Goal: Task Accomplishment & Management: Use online tool/utility

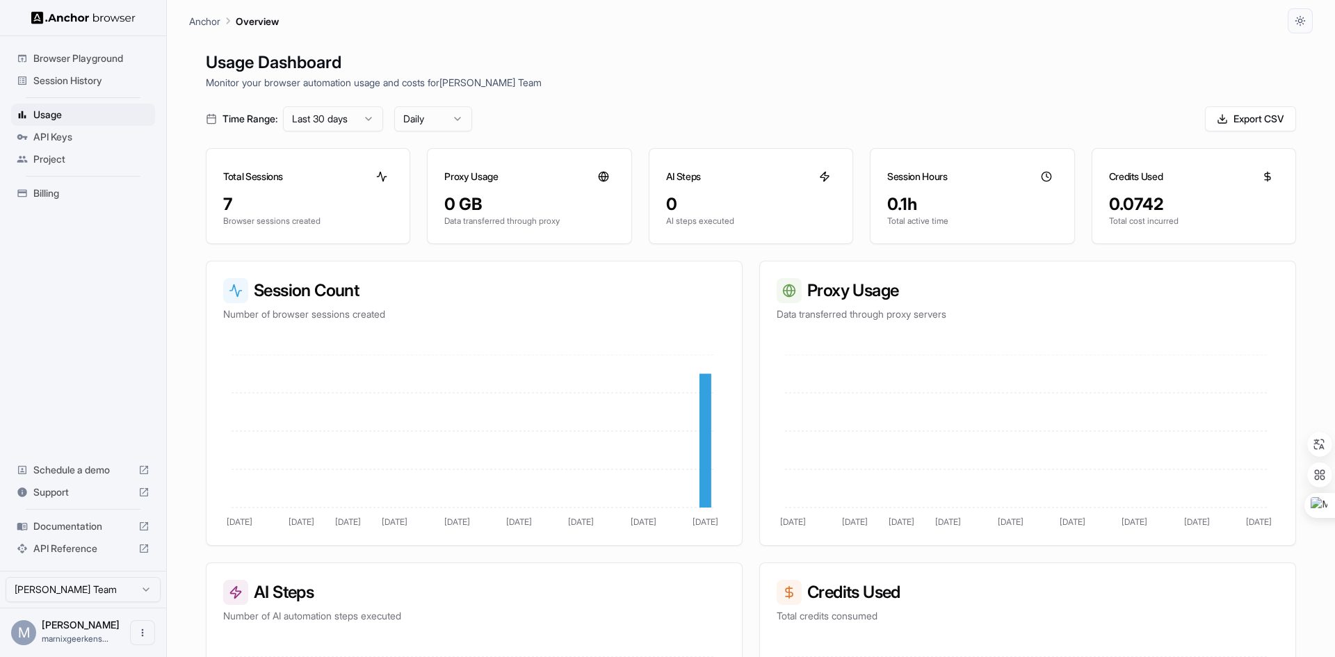
click at [74, 54] on span "Browser Playground" at bounding box center [91, 58] width 116 height 14
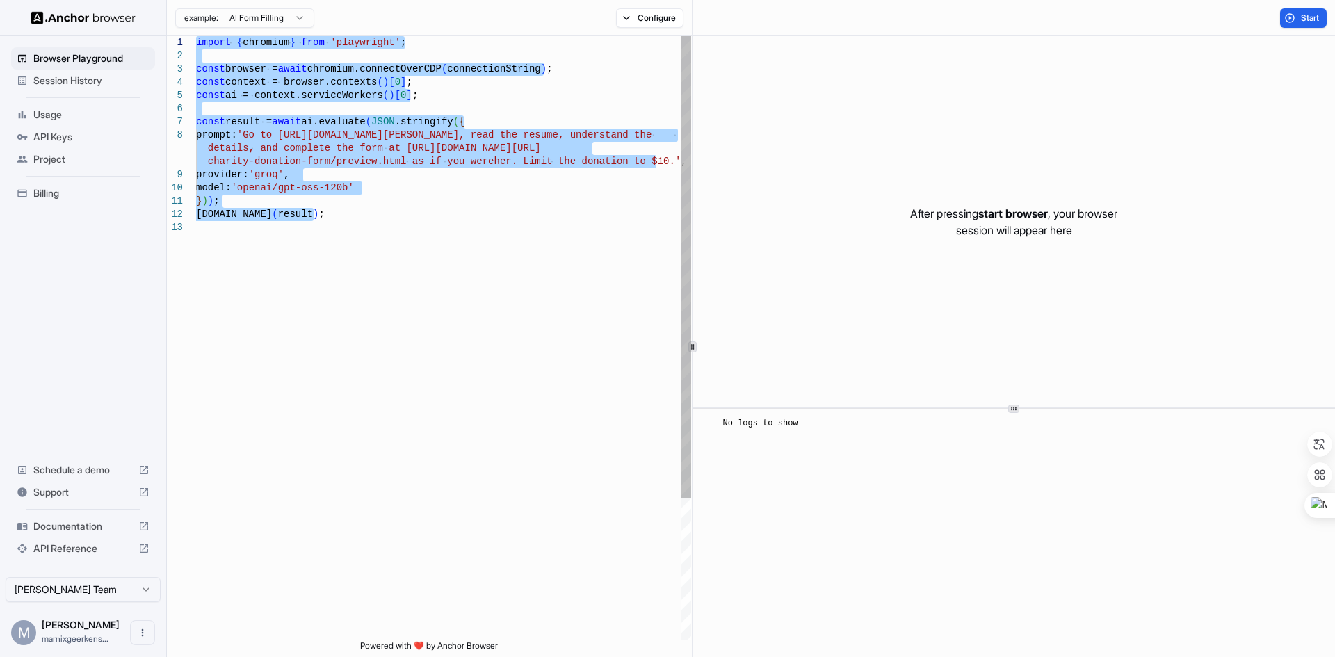
drag, startPoint x: 421, startPoint y: 332, endPoint x: 145, endPoint y: 26, distance: 412.2
click at [196, 36] on div "import { chromium } from 'playwright' ; const browser = await chromium.connectO…" at bounding box center [443, 430] width 495 height 789
click at [291, 19] on html "Browser Playground Session History Usage API Keys Project Billing Schedule a de…" at bounding box center [667, 328] width 1335 height 657
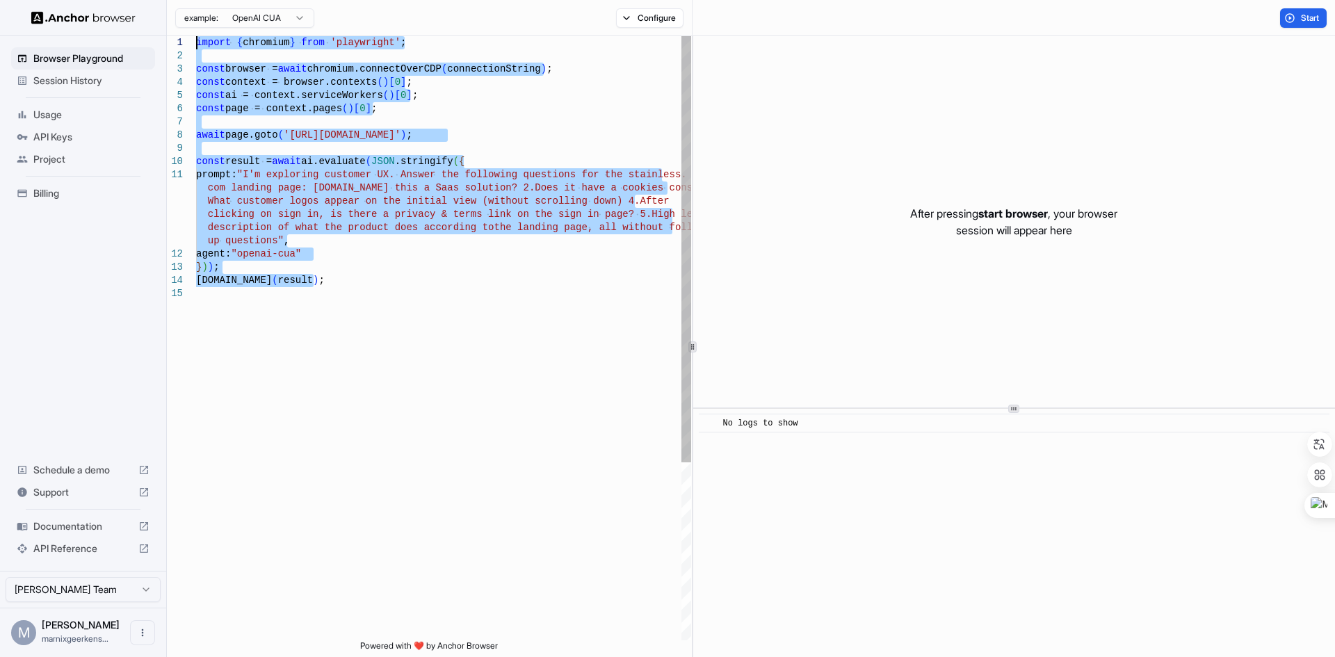
drag, startPoint x: 364, startPoint y: 379, endPoint x: 96, endPoint y: 36, distance: 435.1
click at [196, 36] on div "import { chromium } from 'playwright' ; const browser = await chromium.connectO…" at bounding box center [443, 464] width 495 height 856
click at [1307, 13] on span "Start" at bounding box center [1310, 18] width 19 height 11
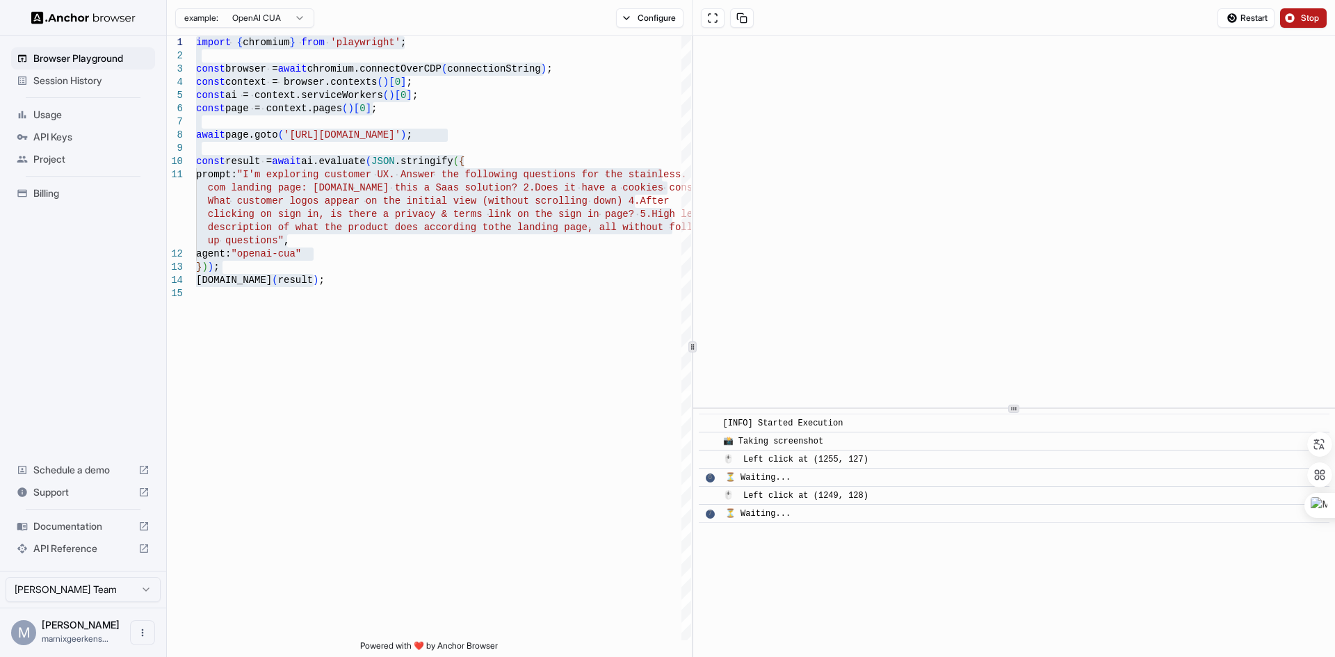
click at [1308, 8] on button "Stop" at bounding box center [1303, 17] width 47 height 19
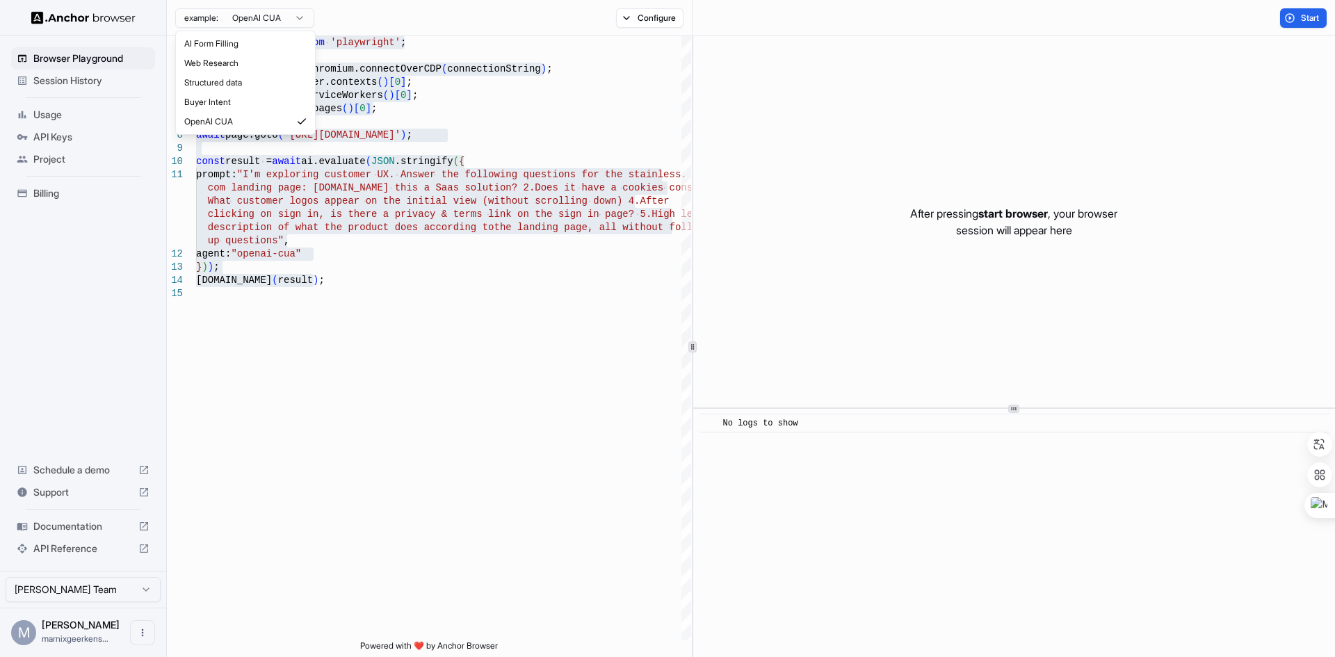
click at [218, 14] on html "Browser Playground Session History Usage API Keys Project Billing Schedule a de…" at bounding box center [667, 328] width 1335 height 657
type textarea "**********"
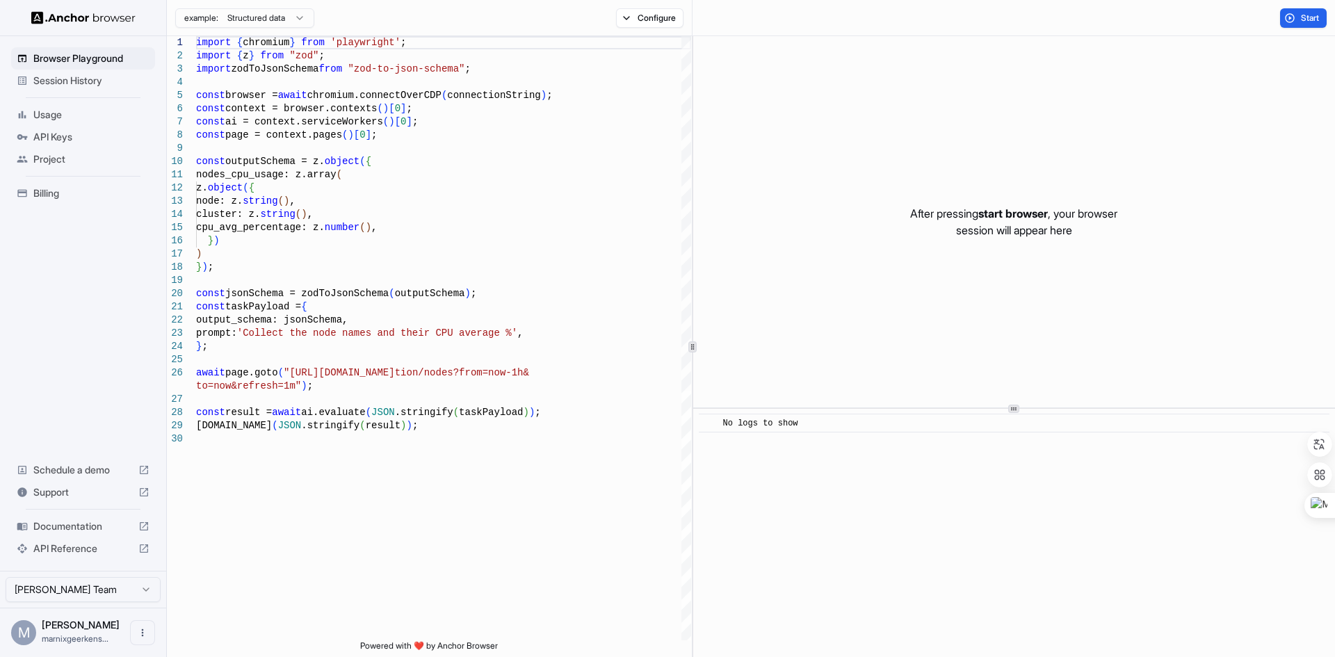
click at [76, 83] on span "Session History" at bounding box center [91, 81] width 116 height 14
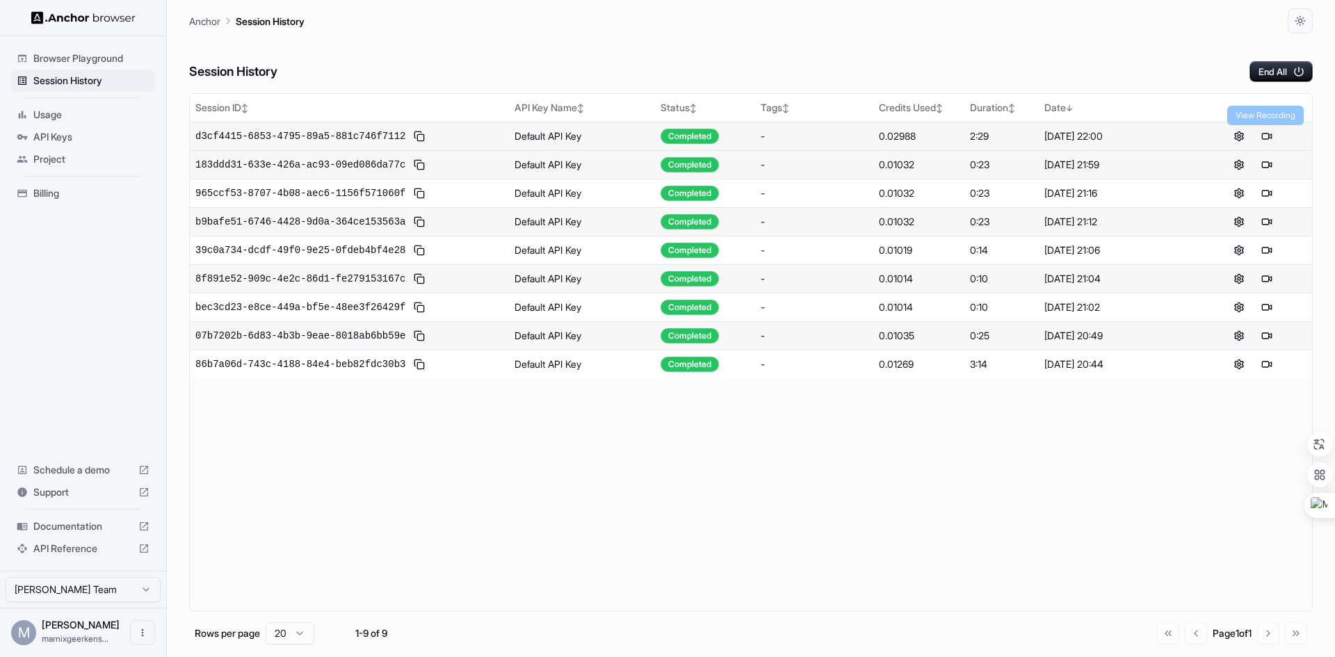
click at [1264, 136] on button at bounding box center [1267, 136] width 17 height 17
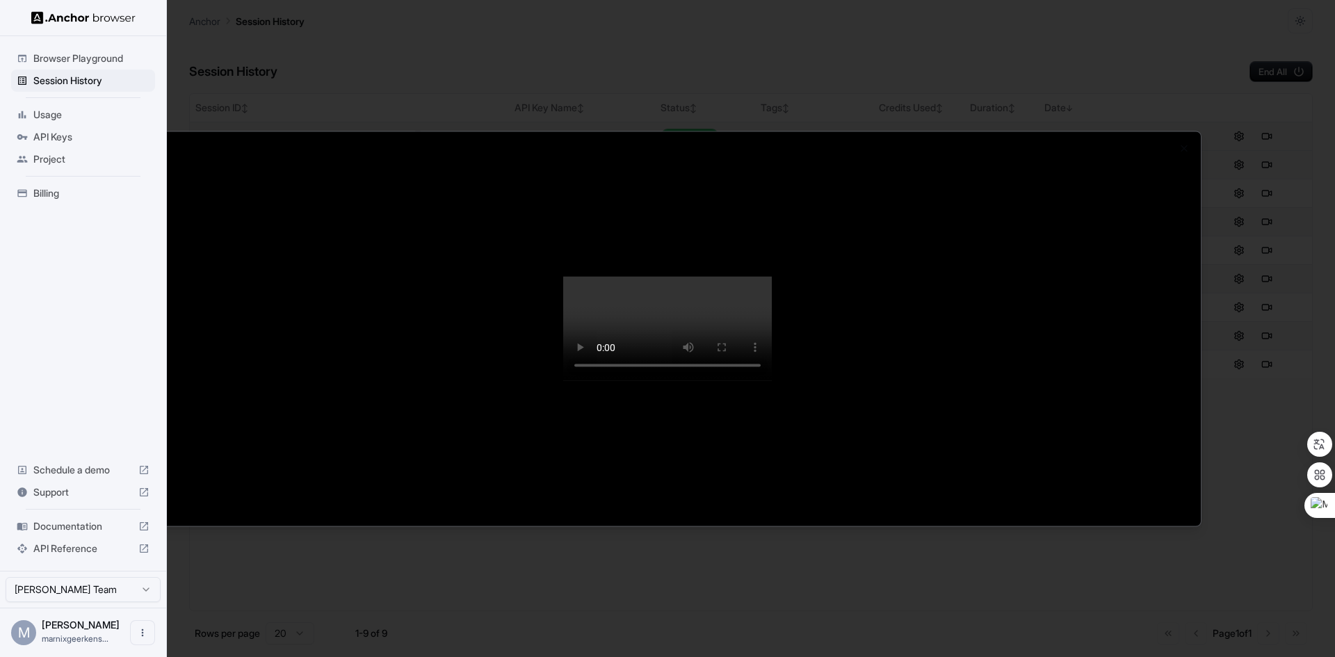
click at [1317, 61] on div at bounding box center [667, 328] width 1335 height 657
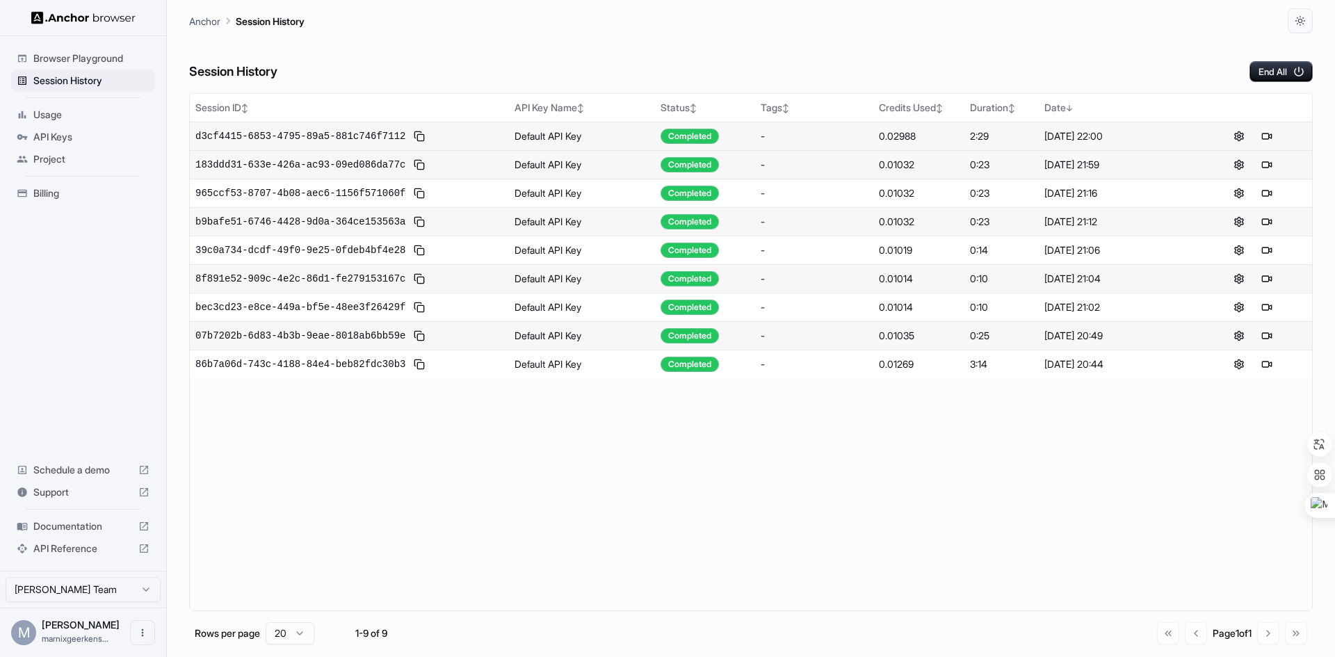
click at [65, 117] on span "Usage" at bounding box center [91, 115] width 116 height 14
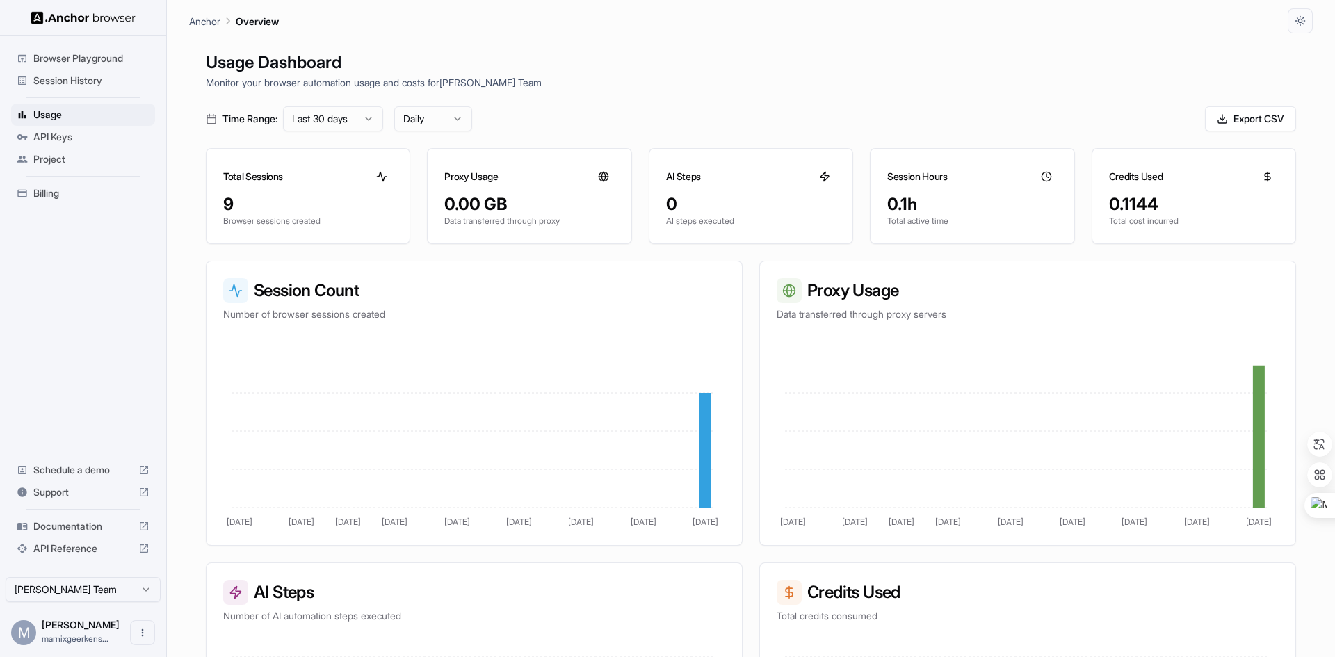
click at [54, 138] on span "API Keys" at bounding box center [91, 137] width 116 height 14
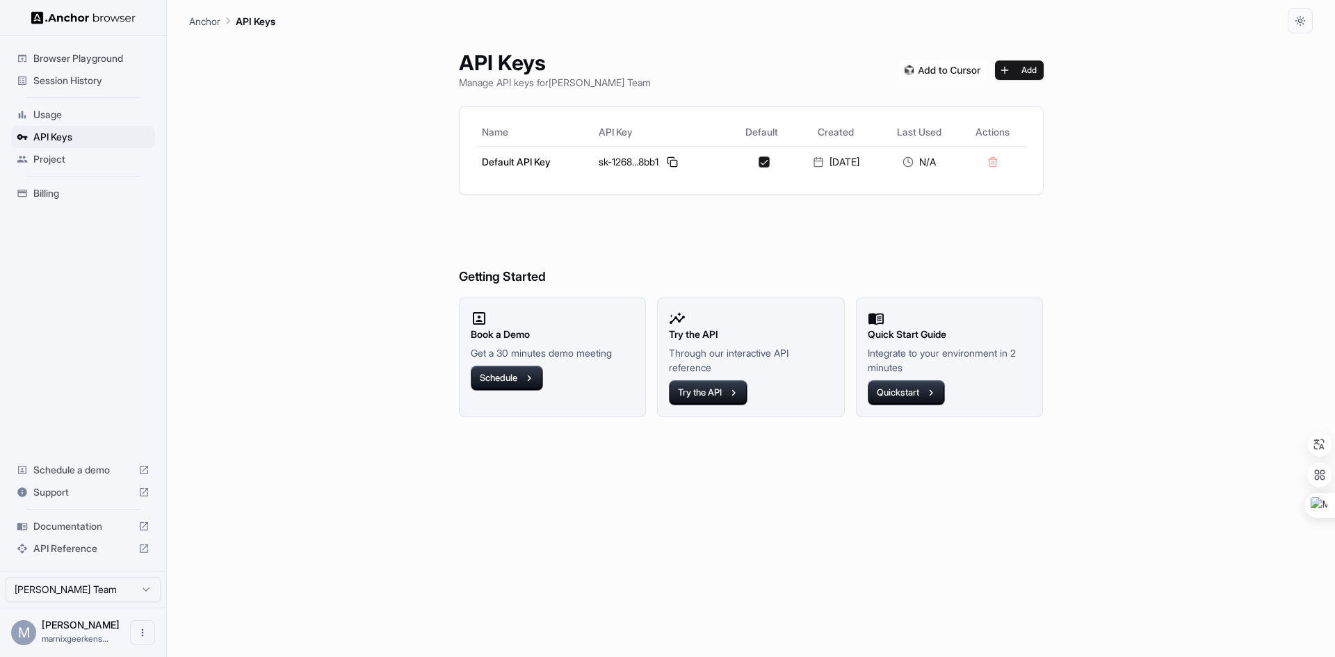
click at [61, 155] on span "Project" at bounding box center [91, 159] width 116 height 14
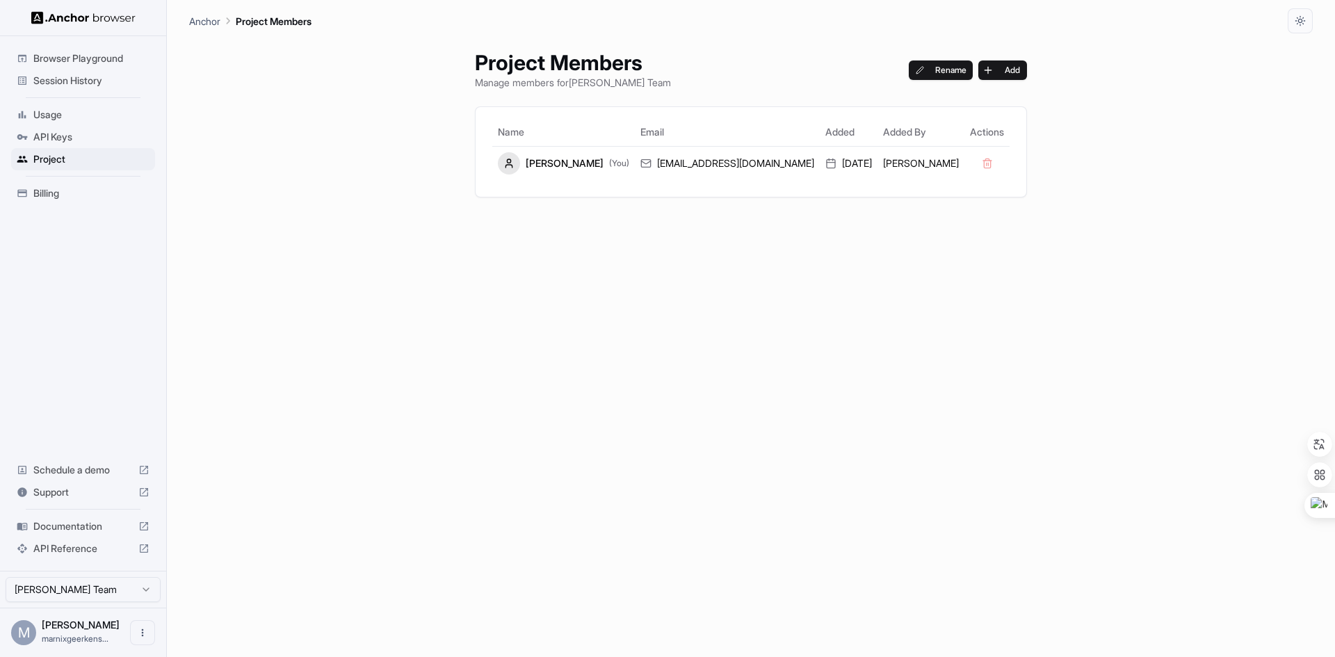
click at [54, 196] on span "Billing" at bounding box center [91, 193] width 116 height 14
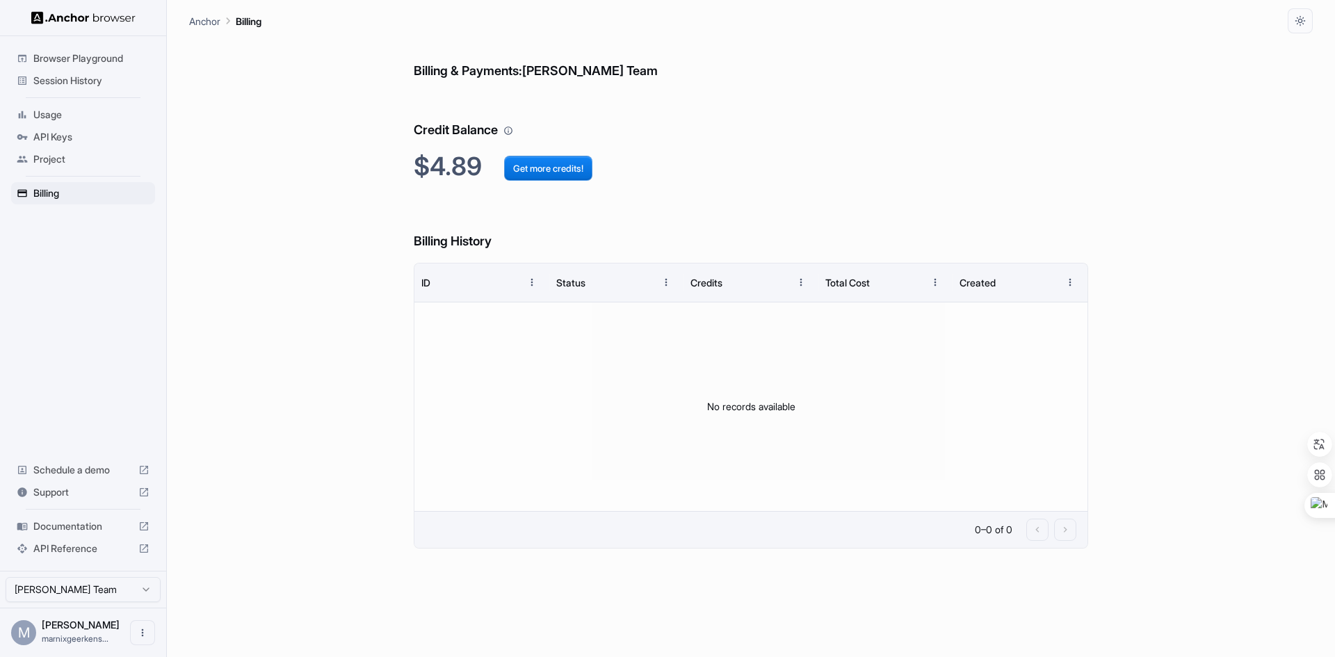
click at [72, 79] on span "Session History" at bounding box center [91, 81] width 116 height 14
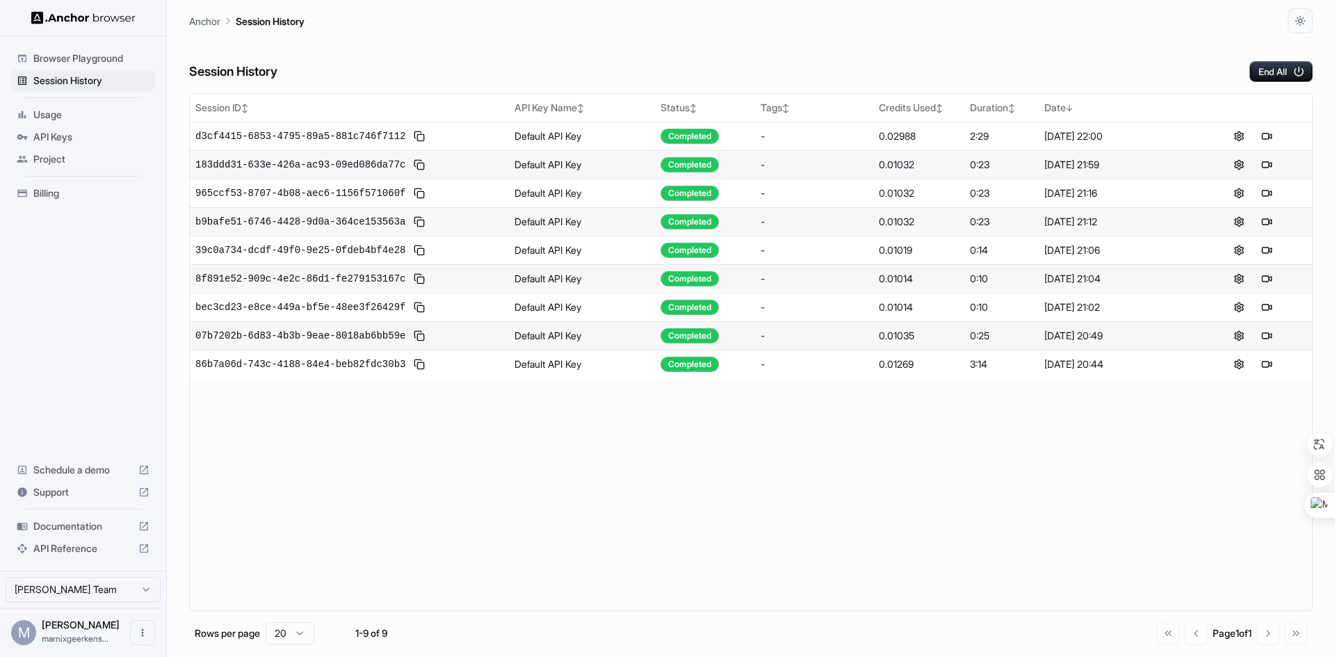
click at [74, 58] on span "Browser Playground" at bounding box center [91, 58] width 116 height 14
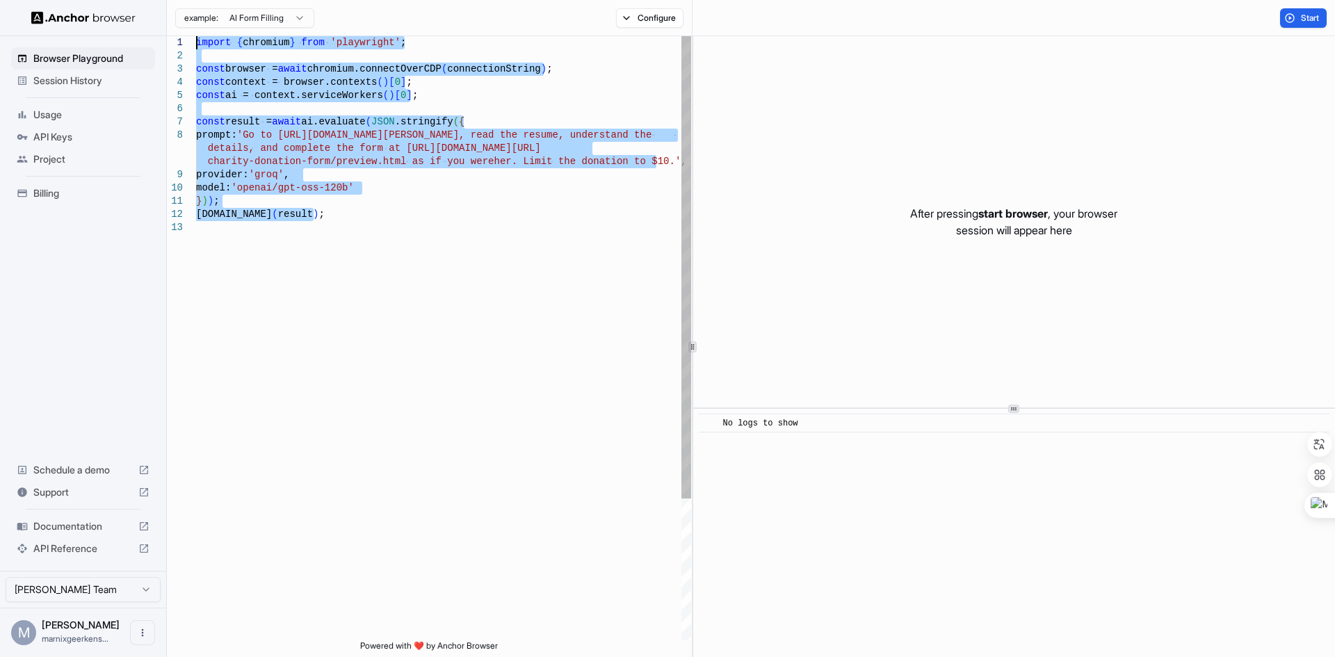
drag, startPoint x: 268, startPoint y: 235, endPoint x: 134, endPoint y: 34, distance: 242.1
click at [196, 36] on div "import { chromium } from 'playwright' ; const browser = await chromium.connectO…" at bounding box center [443, 430] width 495 height 789
click at [383, 257] on div "import { chromium } from 'playwright' ; const browser = await chromium.connectO…" at bounding box center [443, 430] width 495 height 789
type textarea "**********"
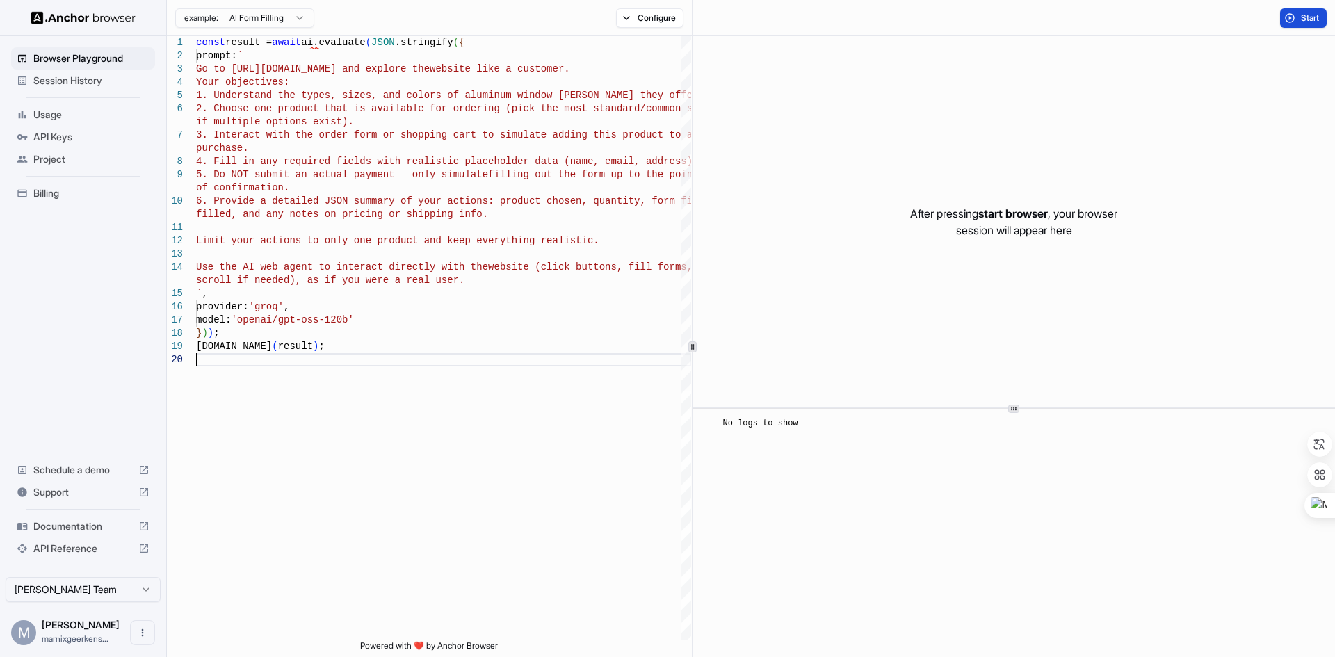
click at [1286, 13] on button "Start" at bounding box center [1303, 17] width 47 height 19
click at [1299, 19] on button "Start" at bounding box center [1303, 17] width 47 height 19
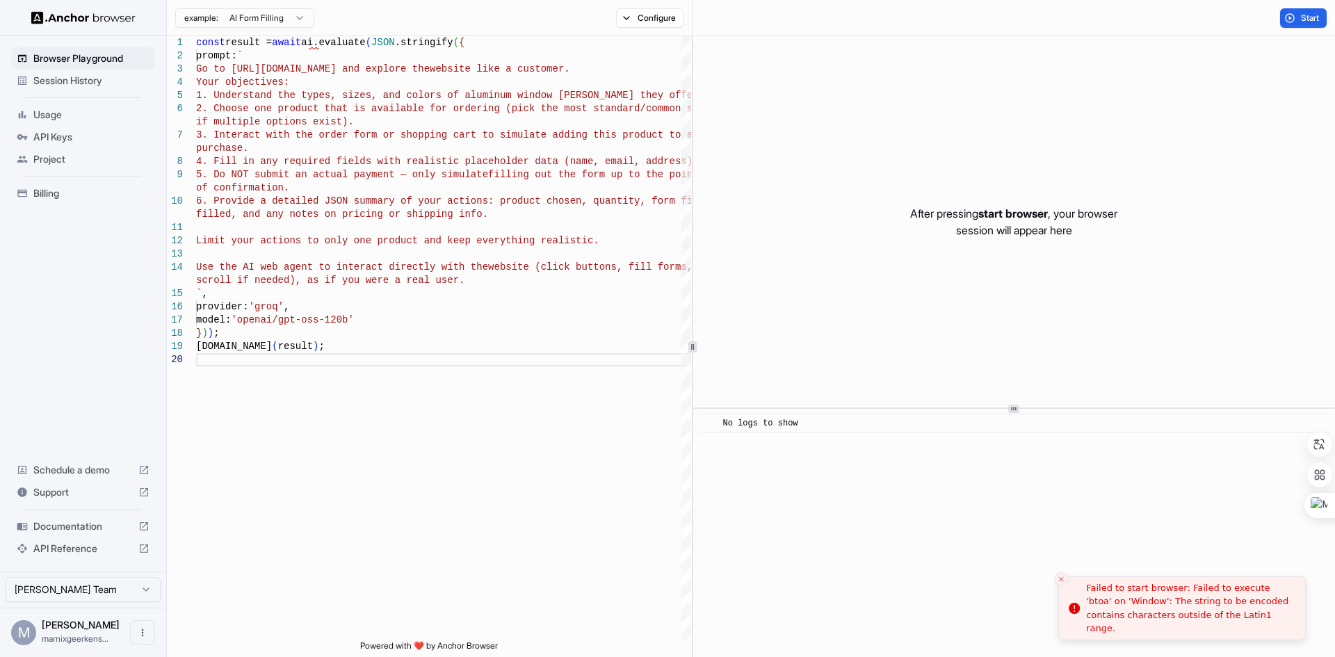
drag, startPoint x: 1260, startPoint y: 626, endPoint x: 1102, endPoint y: 607, distance: 159.0
click at [1102, 607] on div "Failed to start browser: Failed to execute 'btoa' on 'Window': The string to be…" at bounding box center [1190, 608] width 208 height 54
drag, startPoint x: 1084, startPoint y: 597, endPoint x: 1092, endPoint y: 597, distance: 7.7
click at [1092, 597] on li "Failed to start browser: Failed to execute 'btoa' on 'Window': The string to be…" at bounding box center [1195, 609] width 248 height 65
drag, startPoint x: 1104, startPoint y: 597, endPoint x: 1114, endPoint y: 597, distance: 9.7
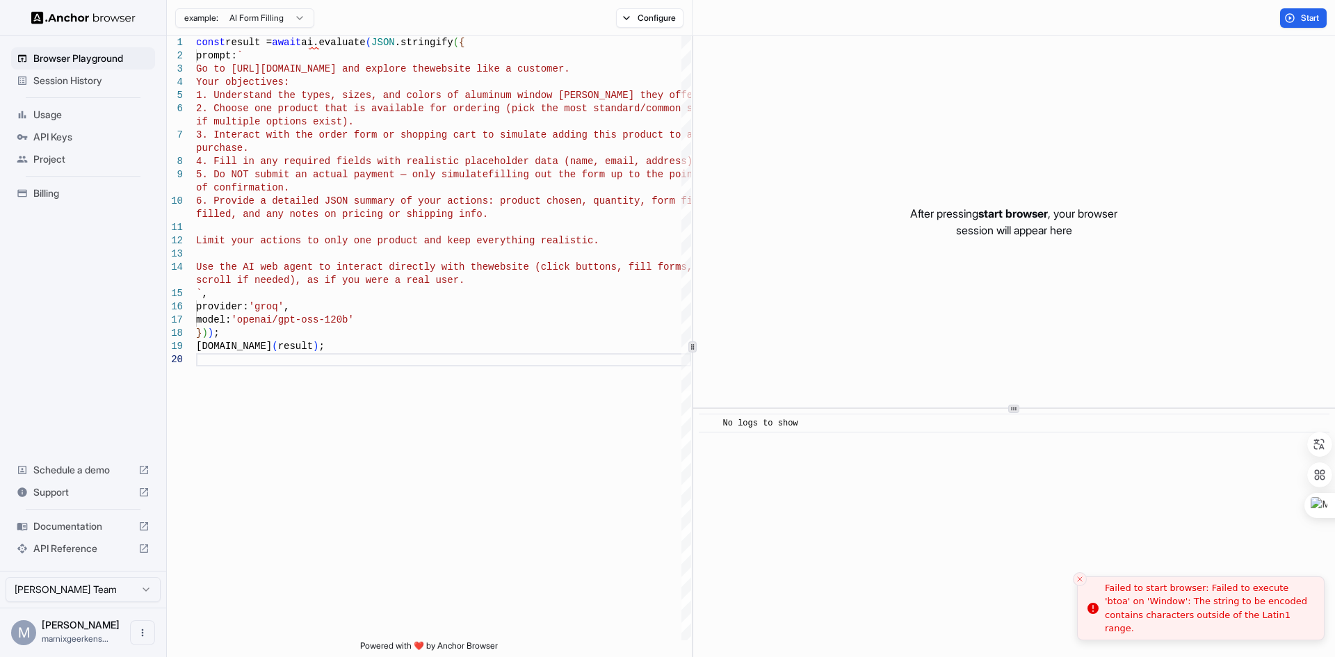
click at [1114, 597] on div "Failed to start browser: Failed to execute 'btoa' on 'Window': The string to be…" at bounding box center [1209, 608] width 208 height 54
drag, startPoint x: 1096, startPoint y: 595, endPoint x: 1119, endPoint y: 602, distance: 23.8
click at [1119, 602] on li "Failed to start browser: Failed to execute 'btoa' on 'Window': The string to be…" at bounding box center [1212, 609] width 248 height 65
drag, startPoint x: 1100, startPoint y: 595, endPoint x: 1294, endPoint y: 628, distance: 196.2
click at [1294, 628] on div "Failed to start browser: Failed to execute 'btoa' on 'Window': The string to be…" at bounding box center [1203, 608] width 208 height 54
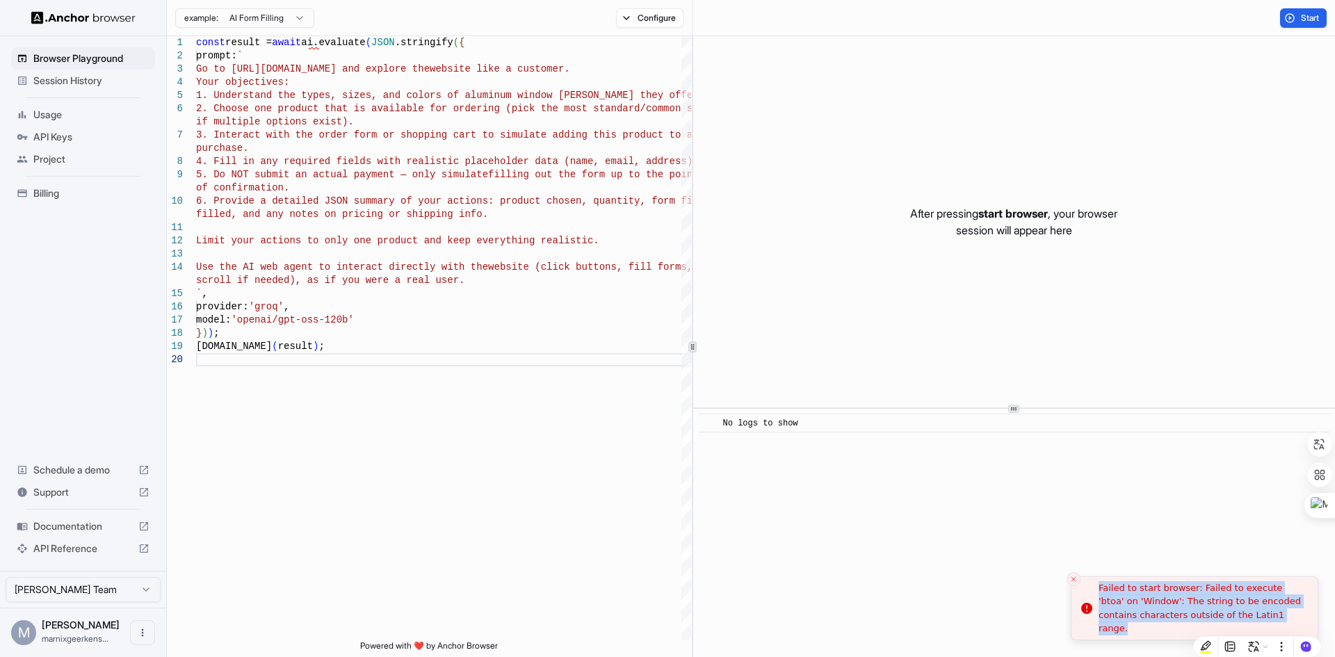
copy div "Failed to start browser: Failed to execute 'btoa' on 'Window': The string to be…"
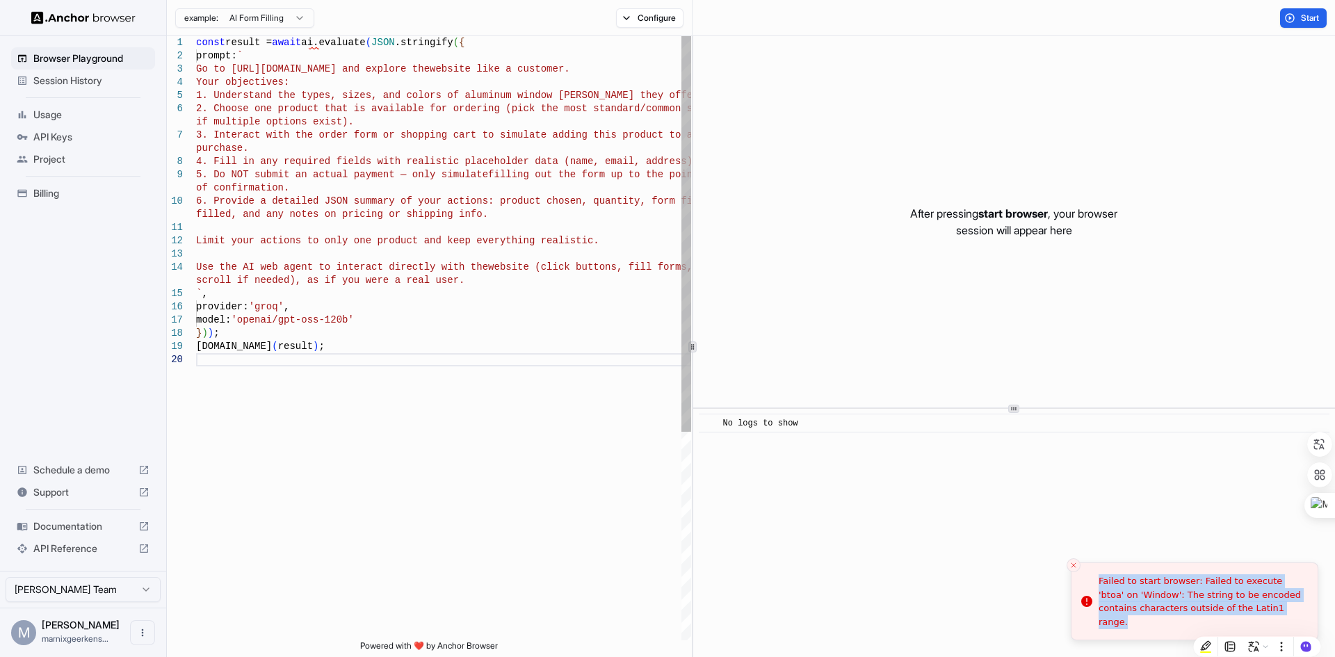
click at [404, 303] on div "const result = await ai.evaluate ( JSON .stringify ( { prompt: ` Go to [URL][DO…" at bounding box center [443, 497] width 495 height 922
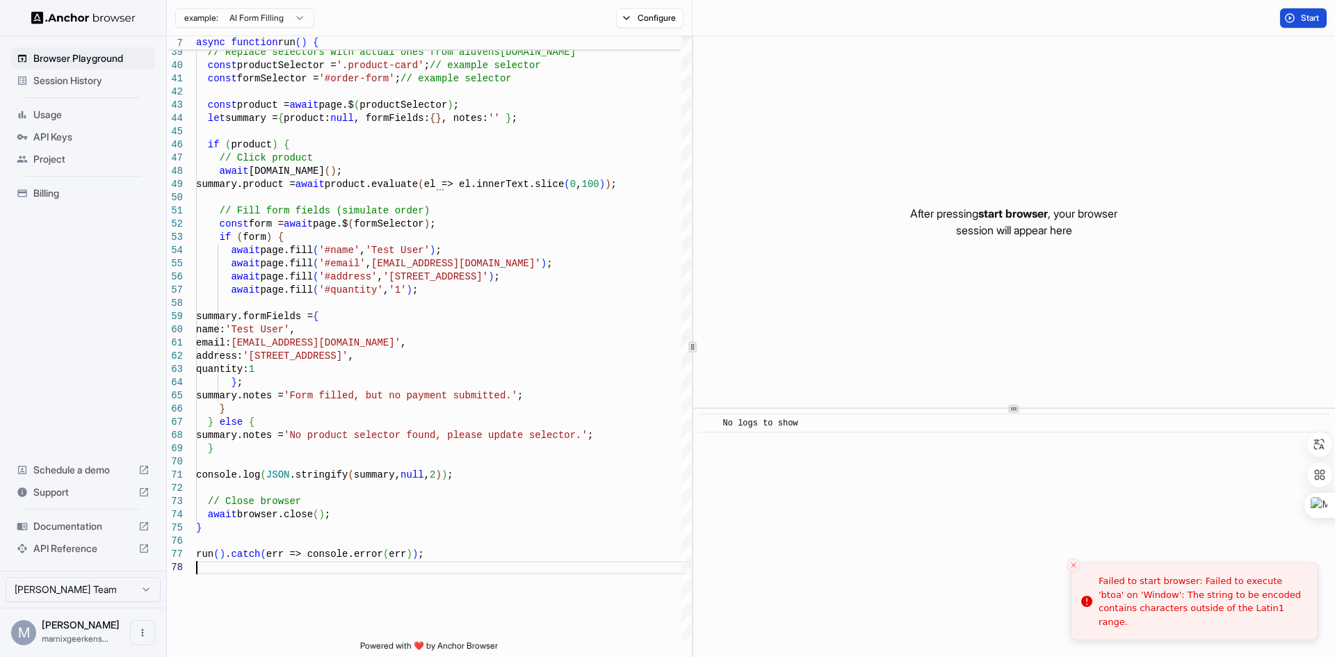
click at [1301, 18] on span "Start" at bounding box center [1310, 18] width 19 height 11
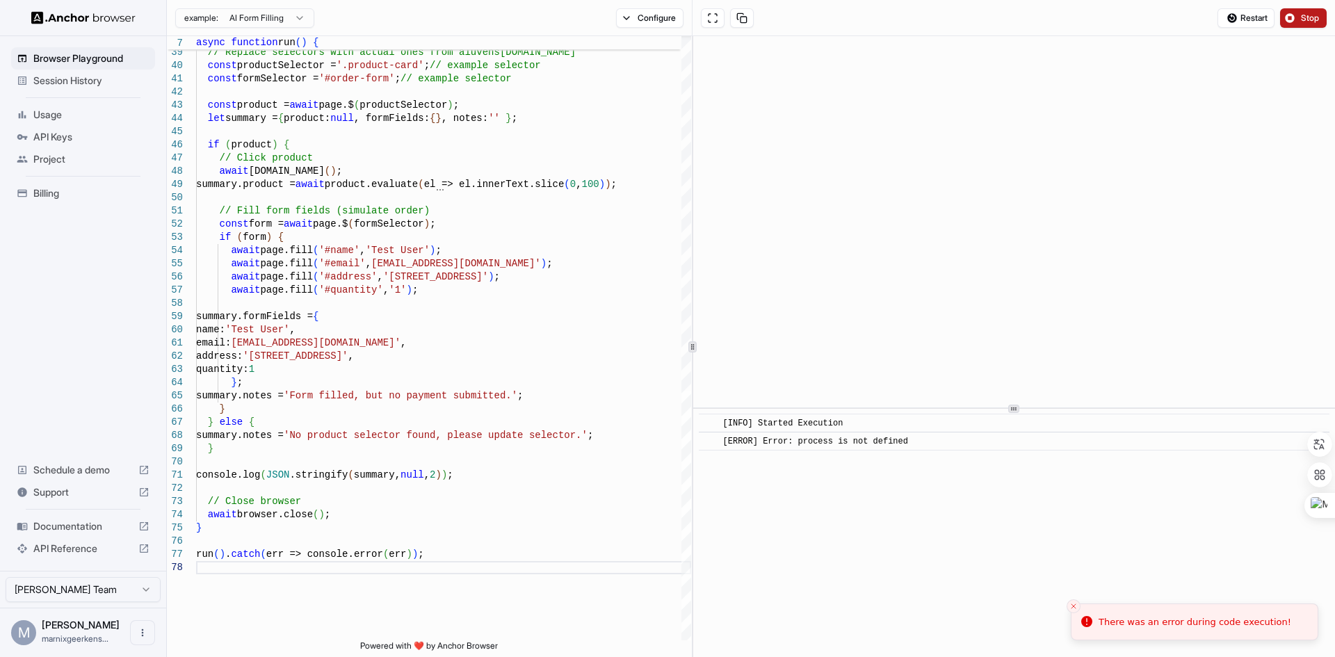
click at [1309, 15] on span "Stop" at bounding box center [1310, 18] width 19 height 11
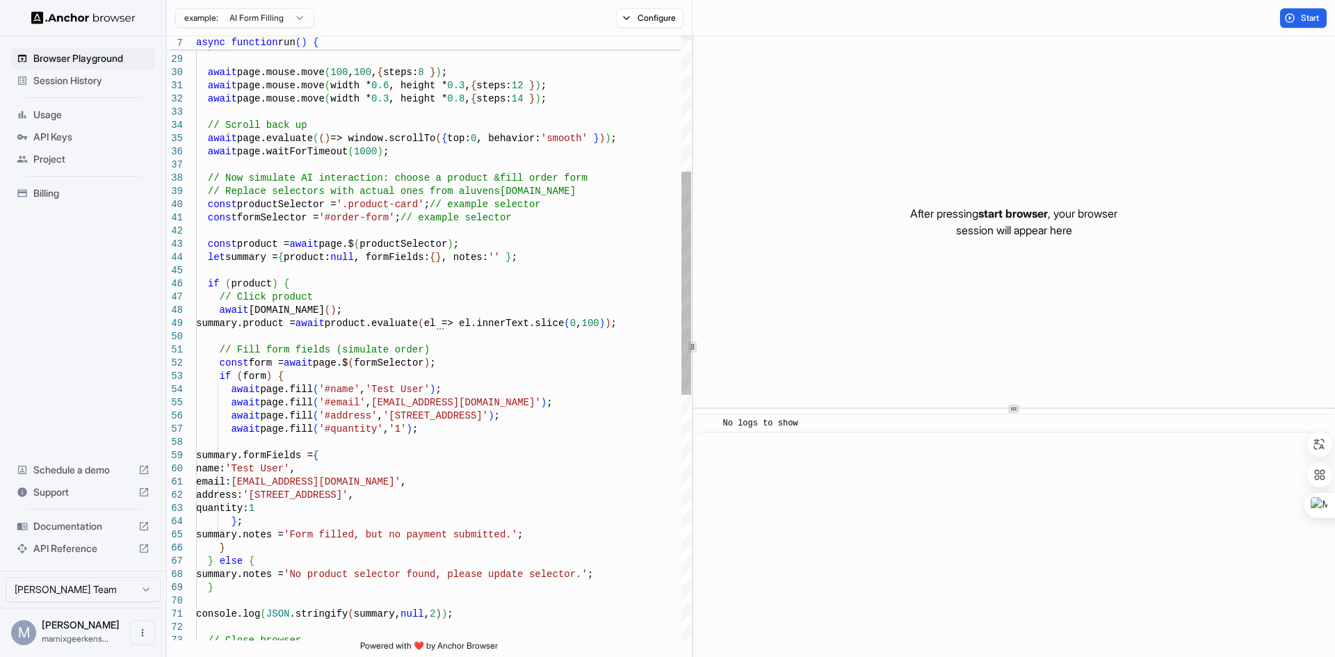
click at [510, 383] on div "// Now simulate AI interaction: choose a product & fill order form // Replace s…" at bounding box center [443, 487] width 495 height 1635
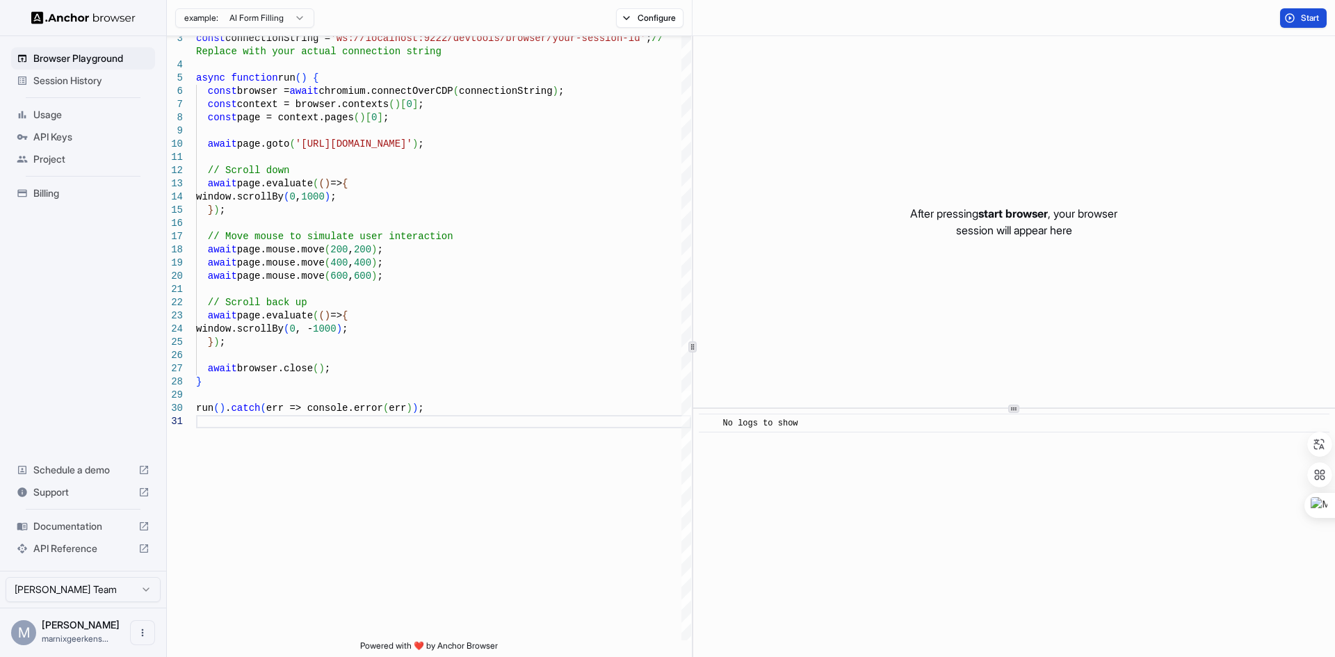
click at [1299, 15] on button "Start" at bounding box center [1303, 17] width 47 height 19
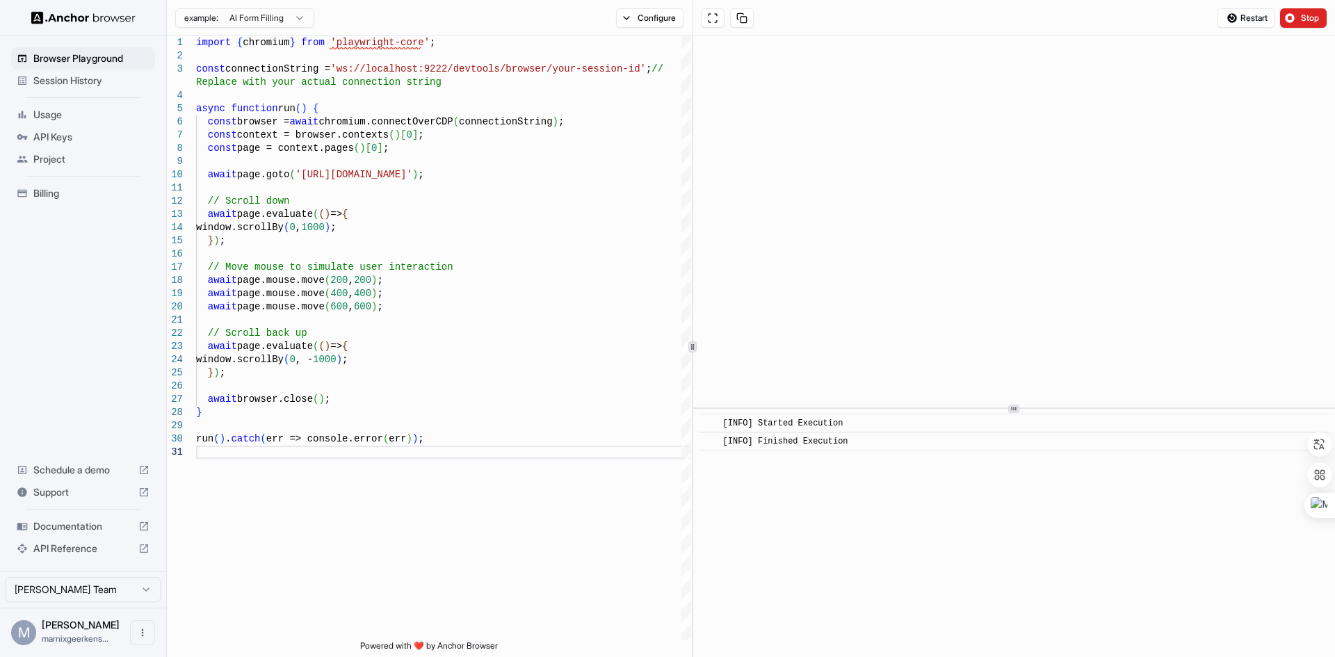
click at [1313, 11] on button "Stop" at bounding box center [1303, 17] width 47 height 19
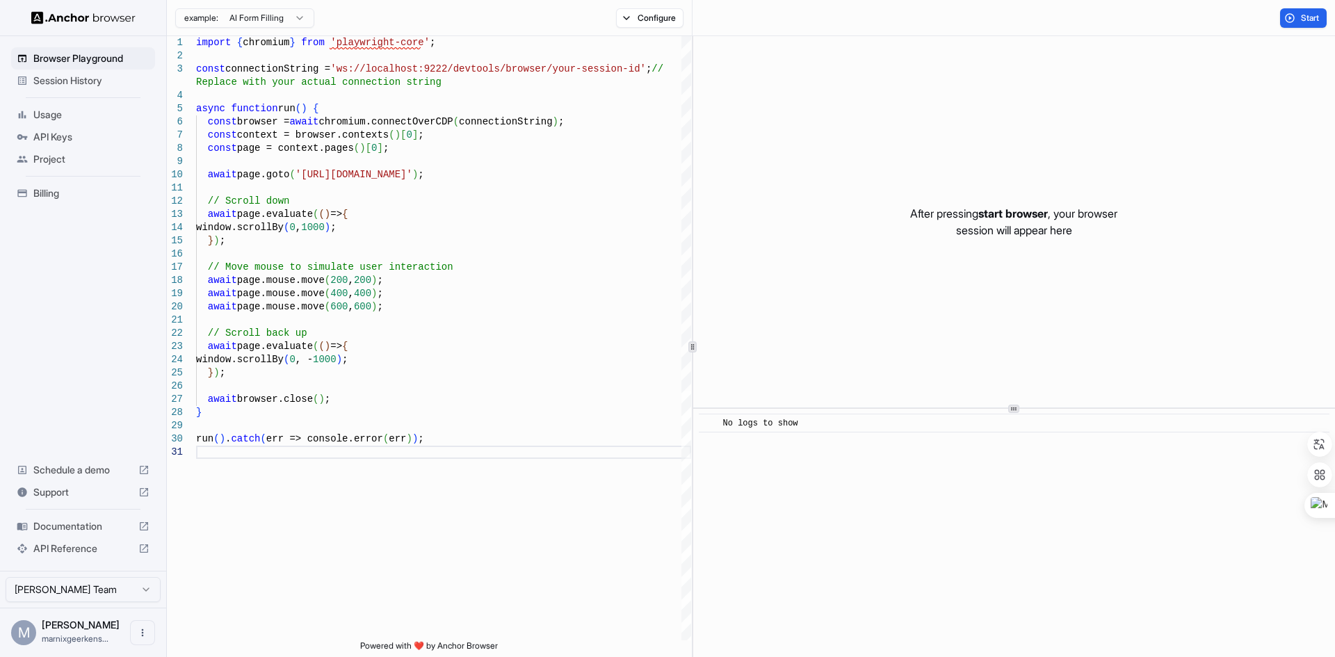
click at [220, 13] on html "Browser Playground Session History Usage API Keys Project Billing Schedule a de…" at bounding box center [667, 328] width 1335 height 657
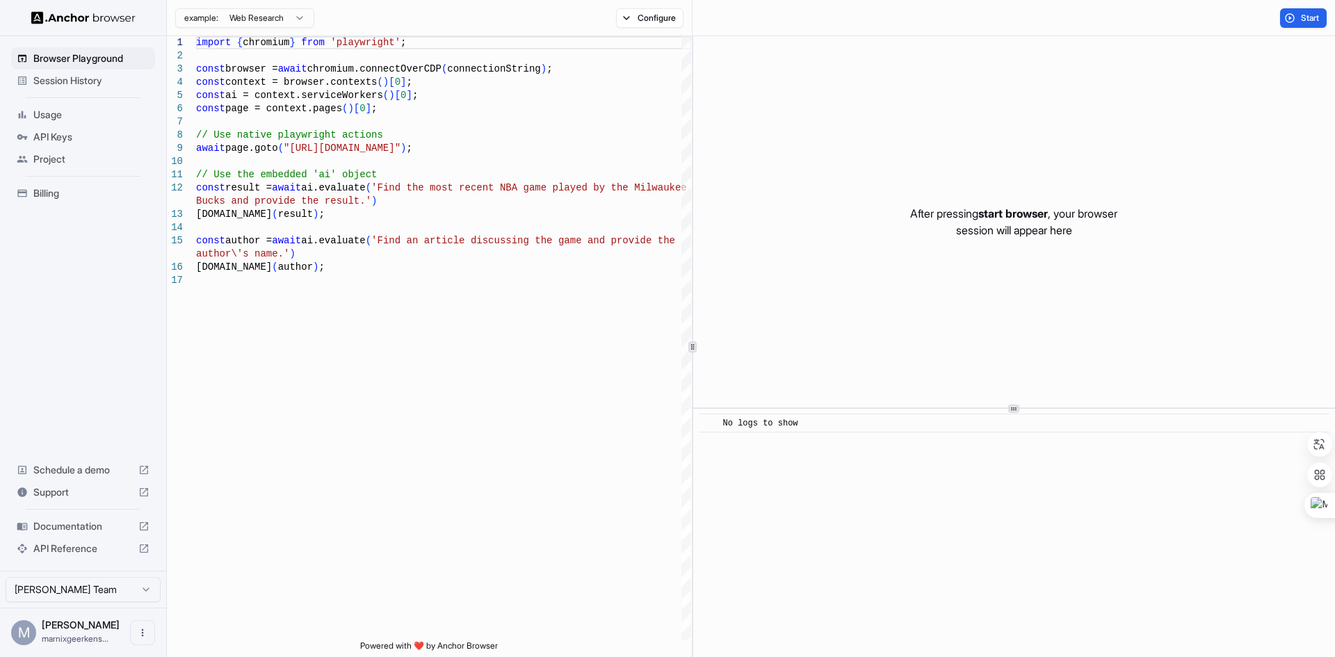
click at [1294, 14] on button "Start" at bounding box center [1303, 17] width 47 height 19
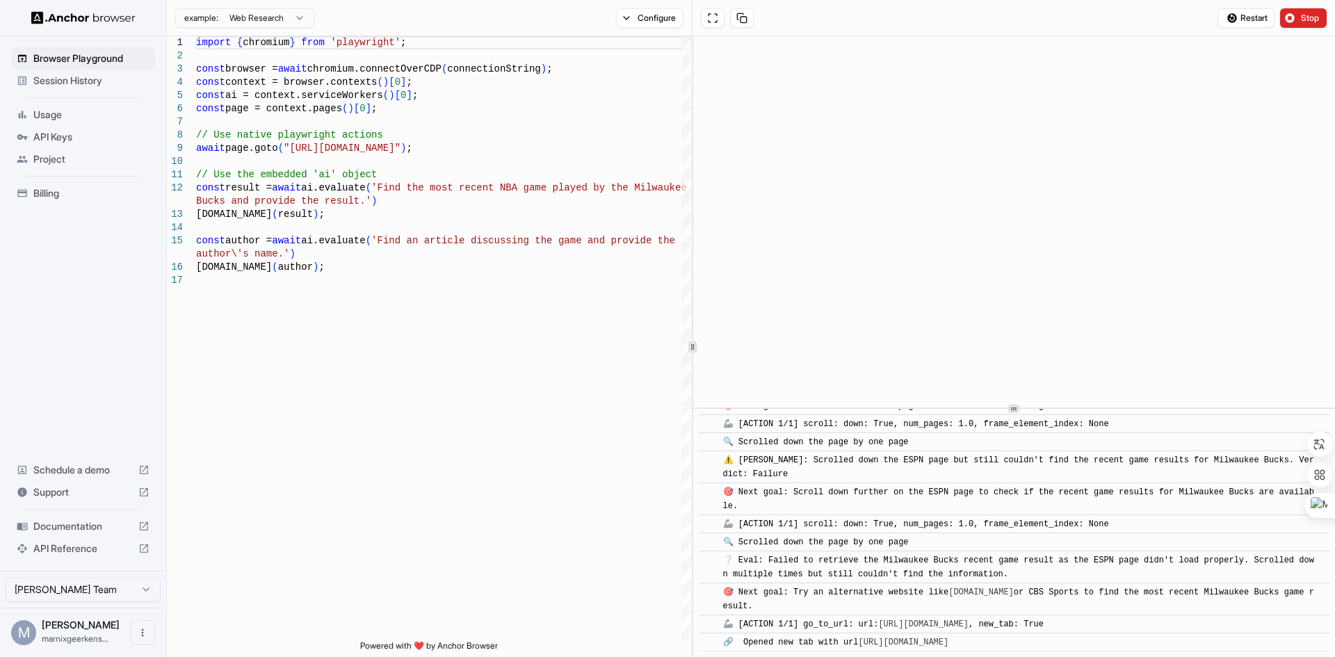
scroll to position [1029, 0]
click at [1307, 14] on span "Stop" at bounding box center [1310, 18] width 19 height 11
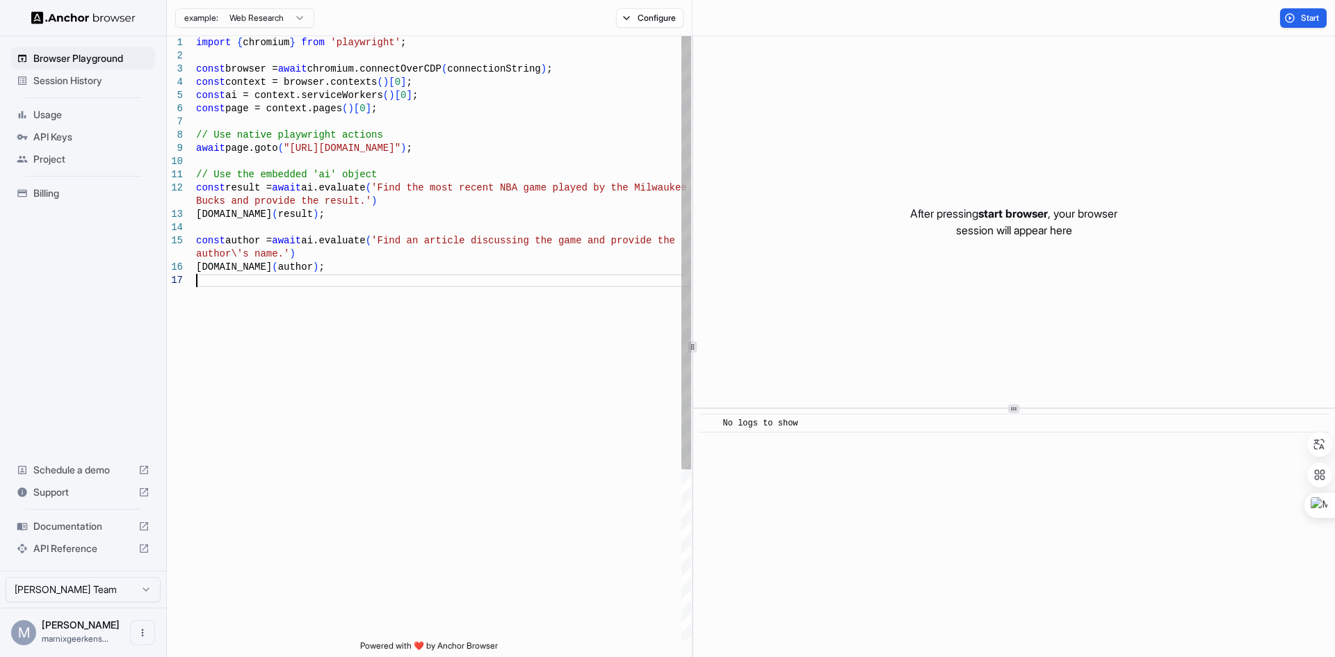
scroll to position [0, 0]
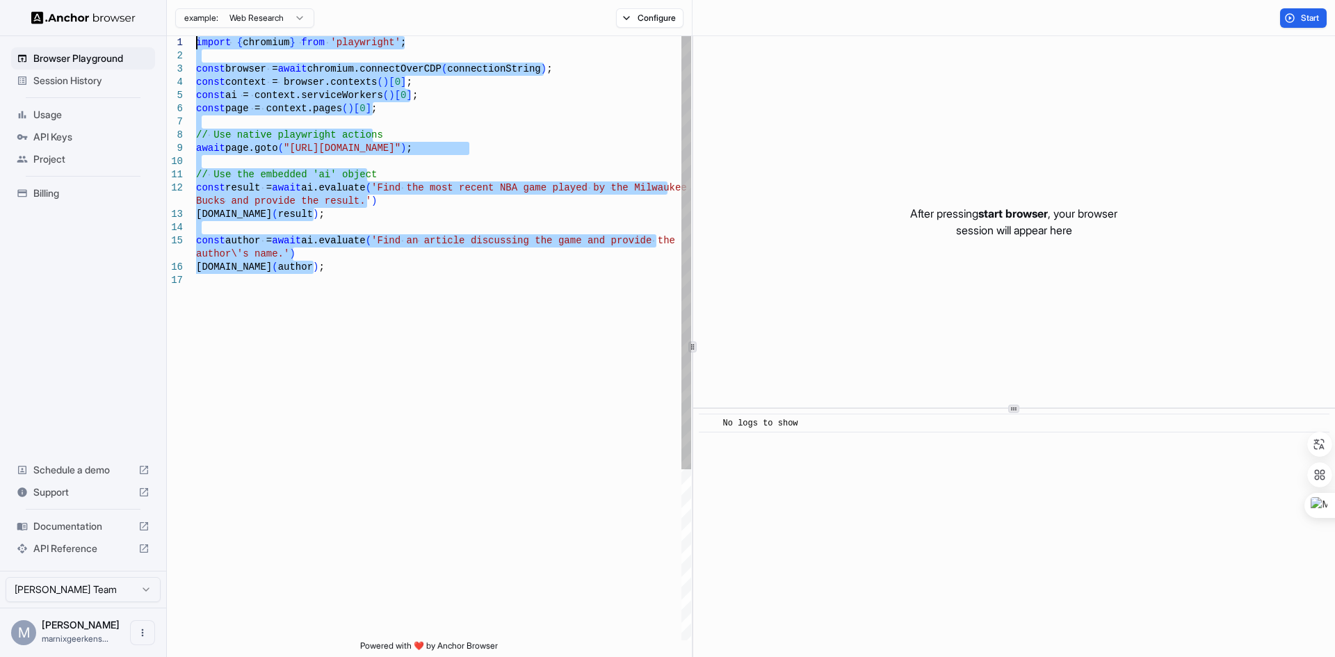
drag, startPoint x: 375, startPoint y: 310, endPoint x: 50, endPoint y: 12, distance: 441.1
click at [196, 36] on div "import { chromium } from 'playwright' ; const browser = await chromium.connectO…" at bounding box center [443, 457] width 495 height 842
click at [408, 216] on div "import { chromium } from 'playwright' ; const browser = await chromium.connectO…" at bounding box center [443, 457] width 495 height 842
type textarea "**********"
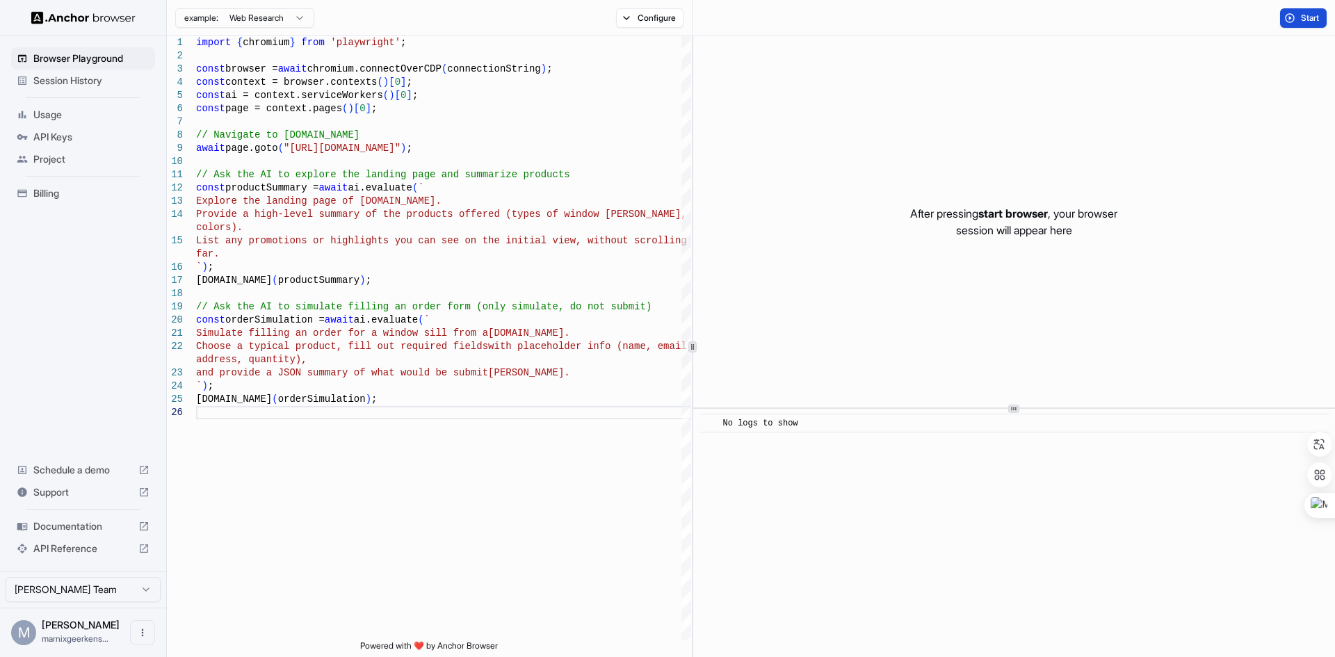
click at [1288, 13] on button "Start" at bounding box center [1303, 17] width 47 height 19
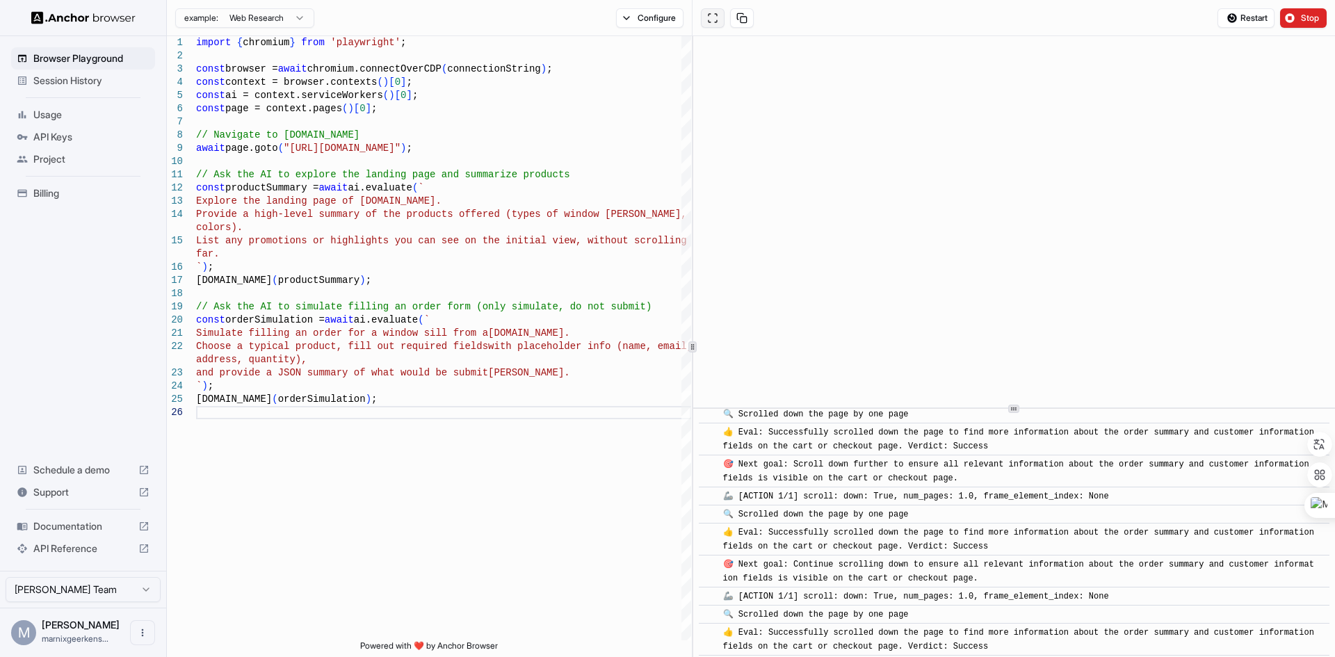
scroll to position [3512, 0]
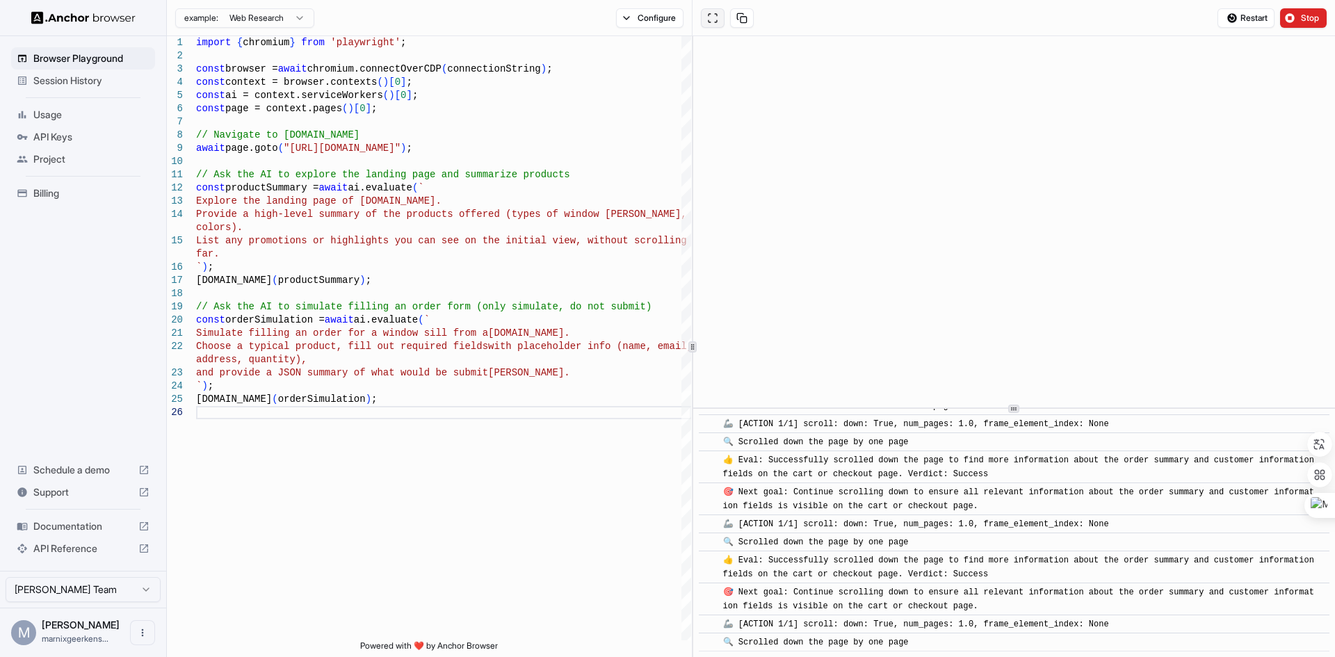
click at [711, 16] on button at bounding box center [713, 17] width 24 height 19
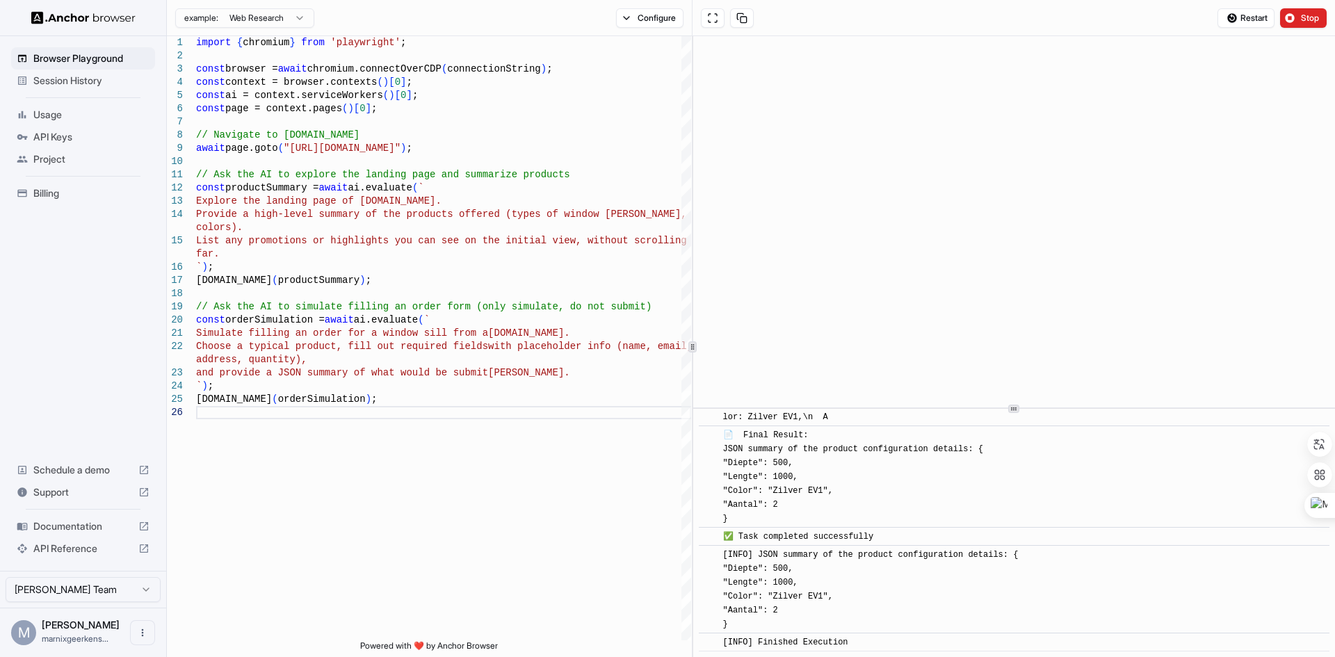
scroll to position [5309, 0]
click at [1308, 15] on span "Stop" at bounding box center [1310, 18] width 19 height 11
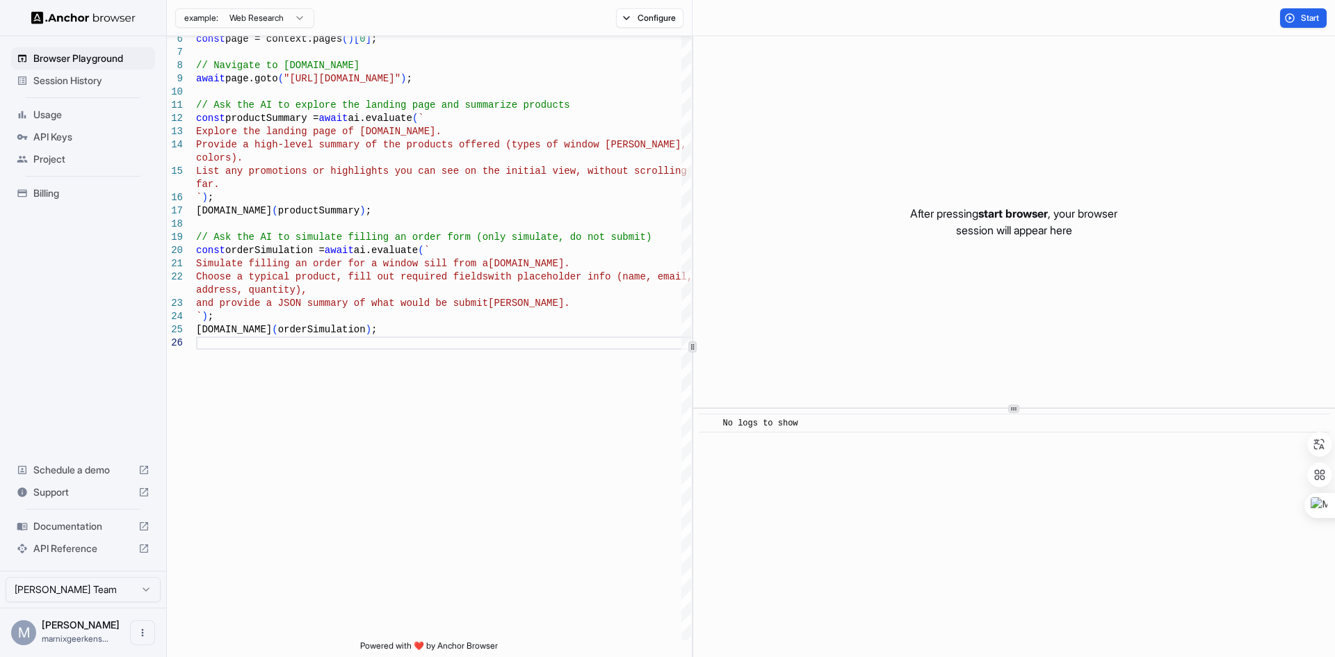
click at [93, 81] on span "Session History" at bounding box center [91, 81] width 116 height 14
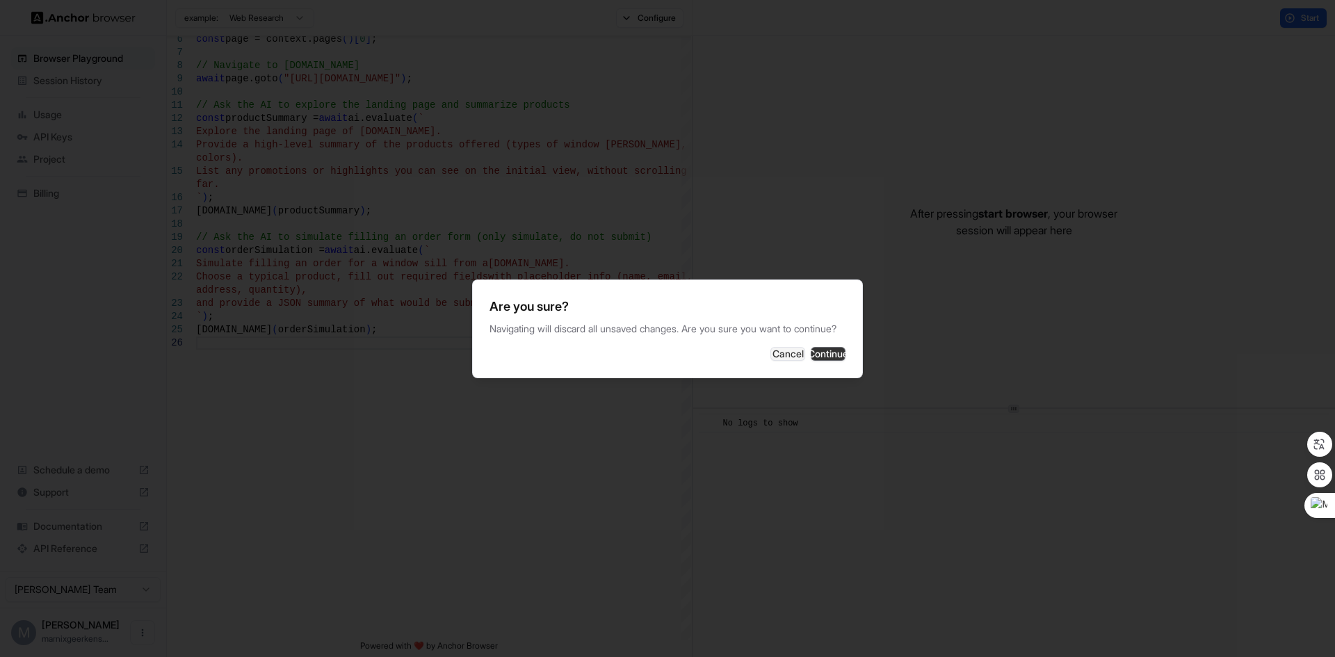
click at [824, 360] on button "Continue" at bounding box center [828, 354] width 35 height 14
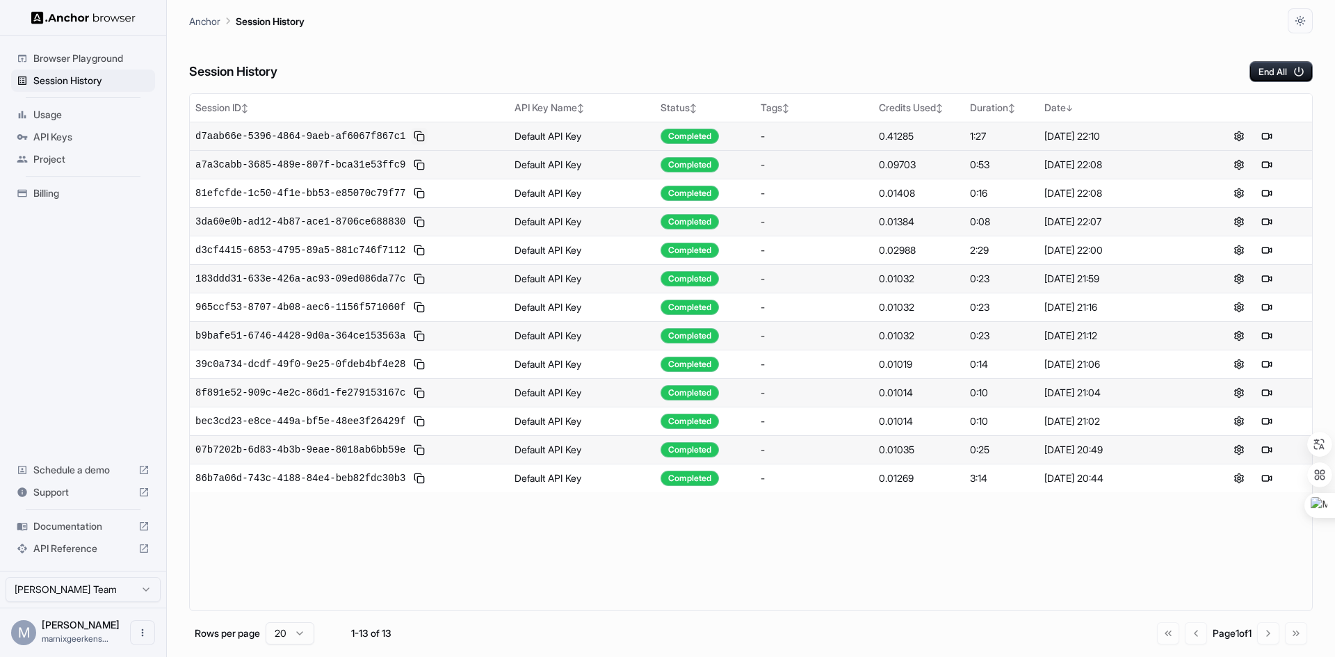
click at [411, 134] on button at bounding box center [419, 136] width 17 height 17
click at [67, 157] on span "Project" at bounding box center [91, 159] width 116 height 14
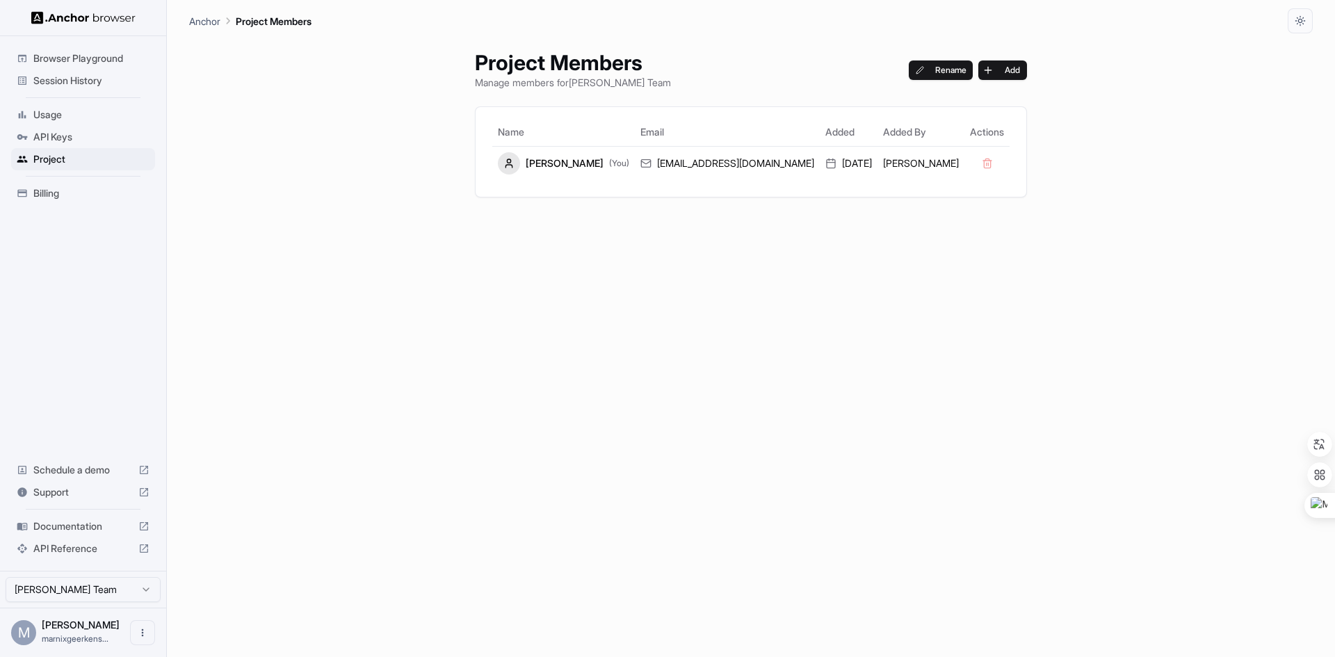
click at [59, 113] on span "Usage" at bounding box center [91, 115] width 116 height 14
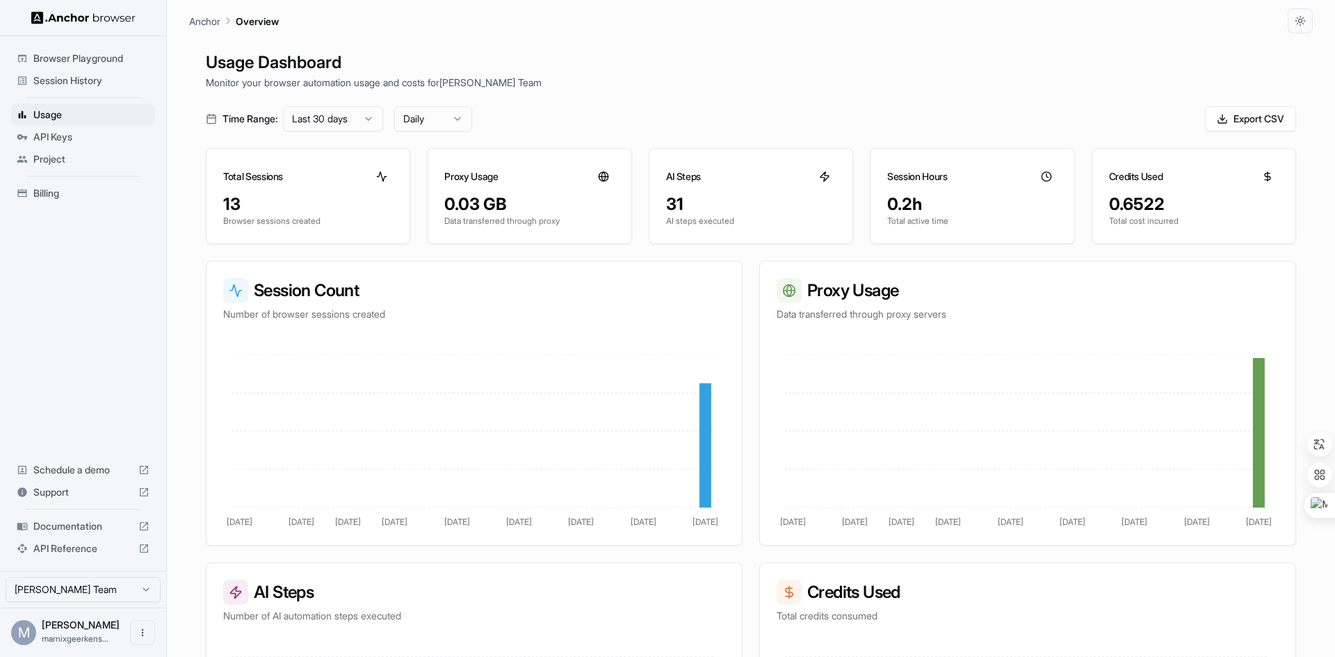
click at [57, 77] on span "Session History" at bounding box center [91, 81] width 116 height 14
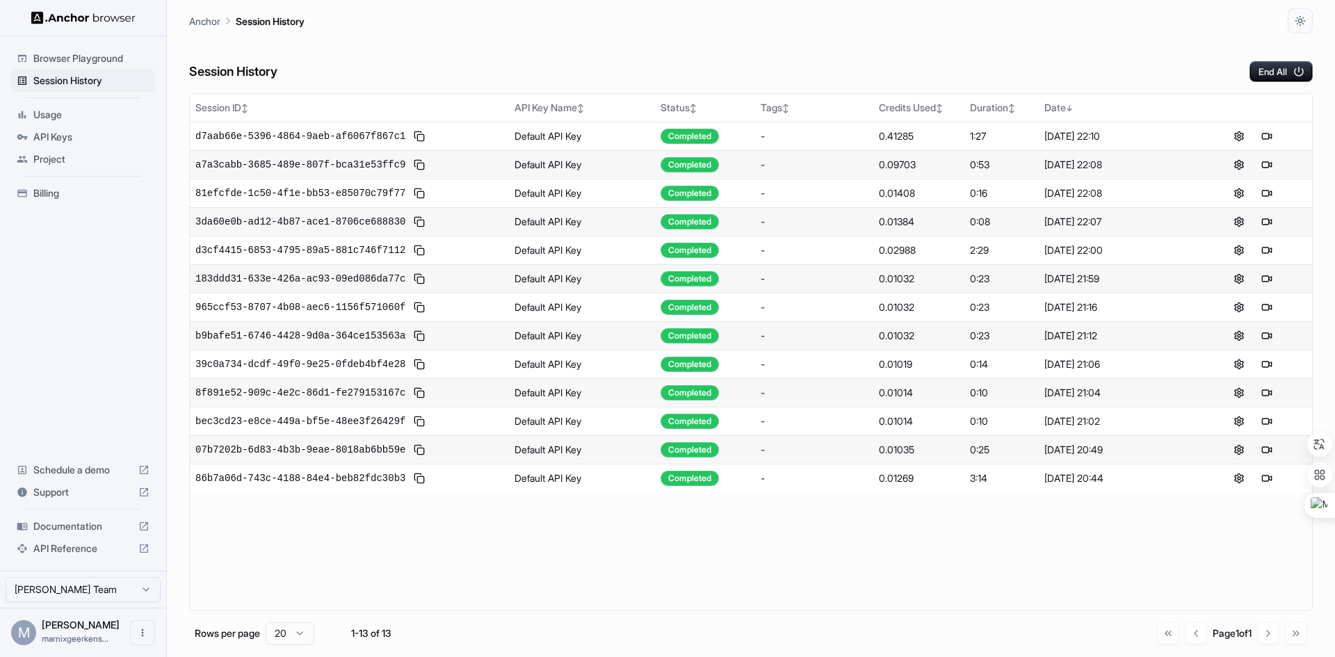
click at [78, 57] on span "Browser Playground" at bounding box center [91, 58] width 116 height 14
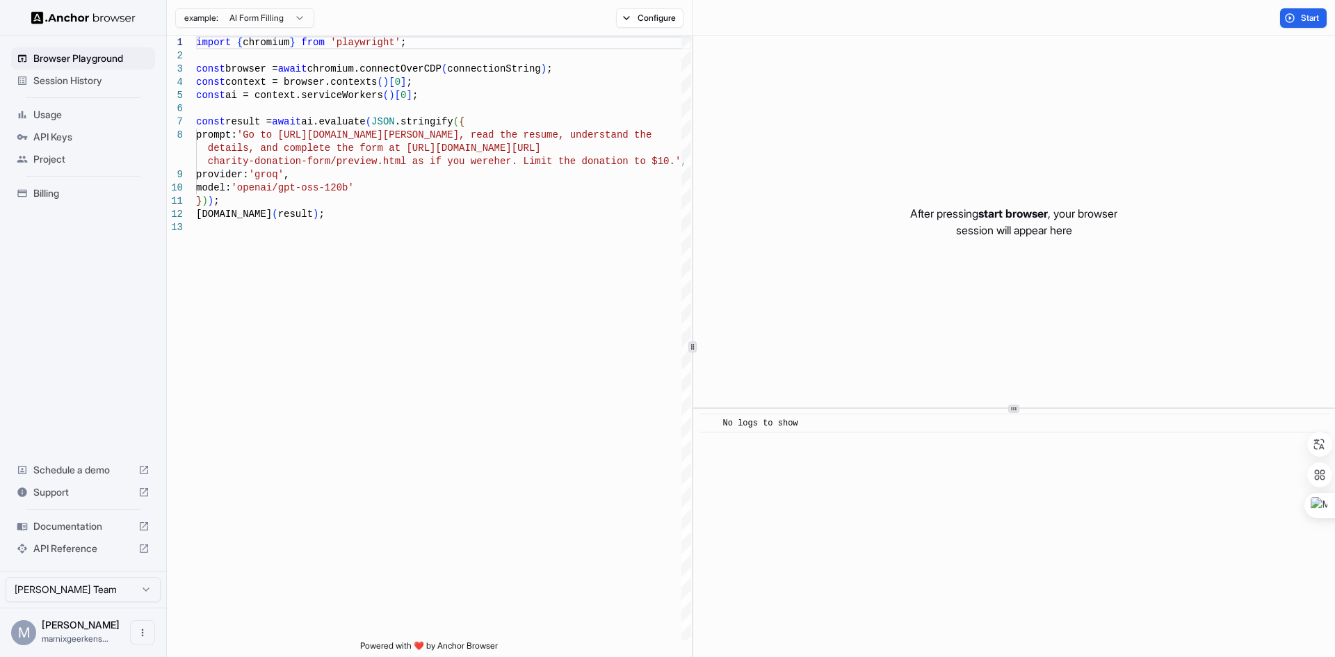
click at [83, 470] on span "Schedule a demo" at bounding box center [82, 470] width 99 height 14
click at [65, 545] on span "API Reference" at bounding box center [82, 549] width 99 height 14
click at [77, 86] on span "Session History" at bounding box center [91, 81] width 116 height 14
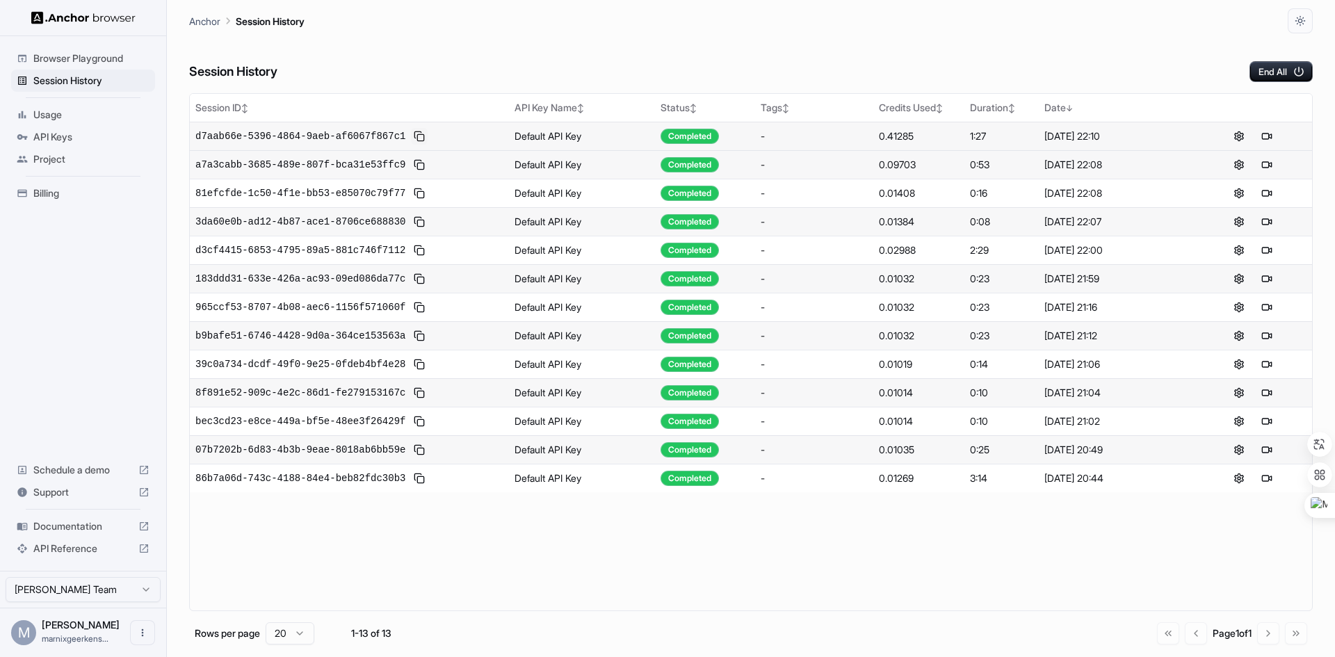
click at [411, 135] on button at bounding box center [419, 136] width 17 height 17
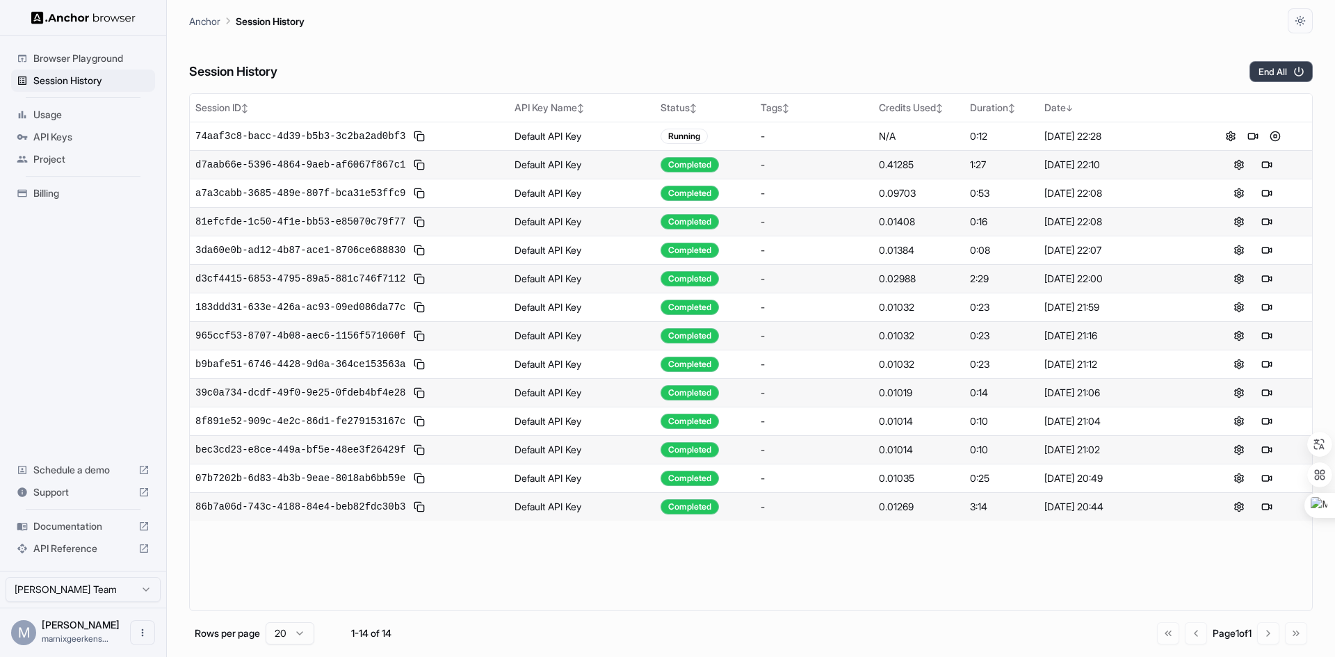
click at [1283, 70] on button "End All" at bounding box center [1281, 71] width 63 height 21
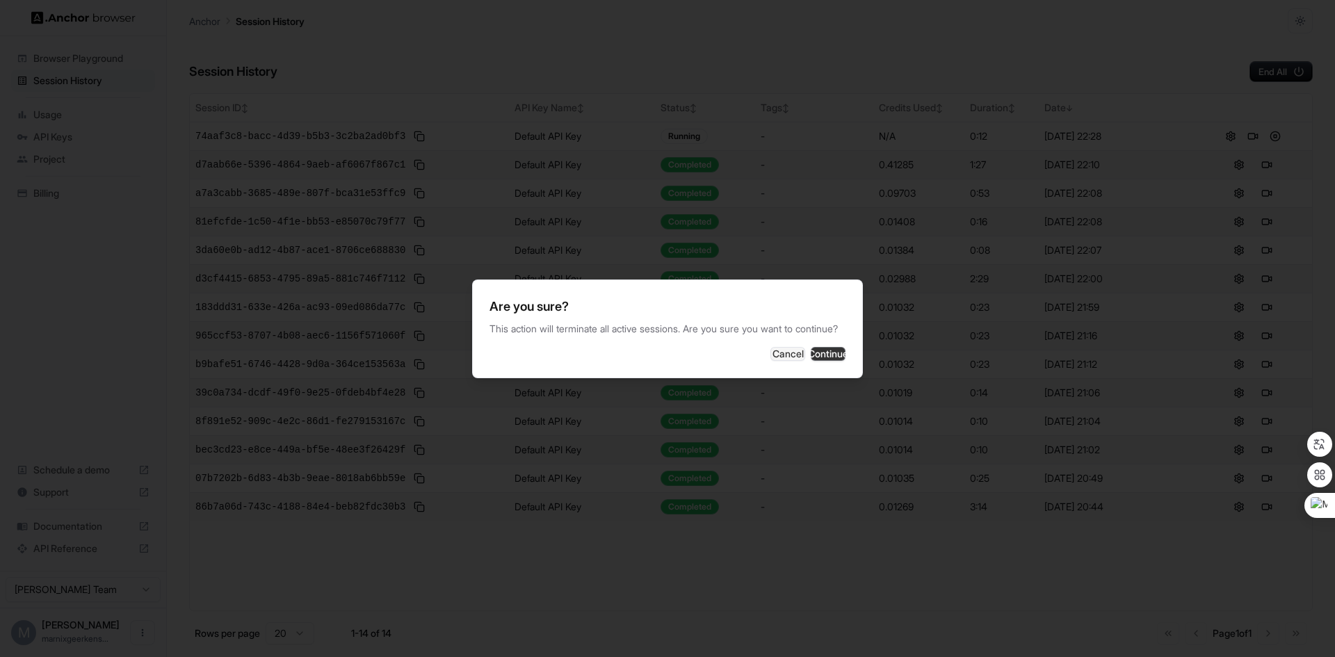
click at [811, 360] on button "Continue" at bounding box center [828, 354] width 35 height 14
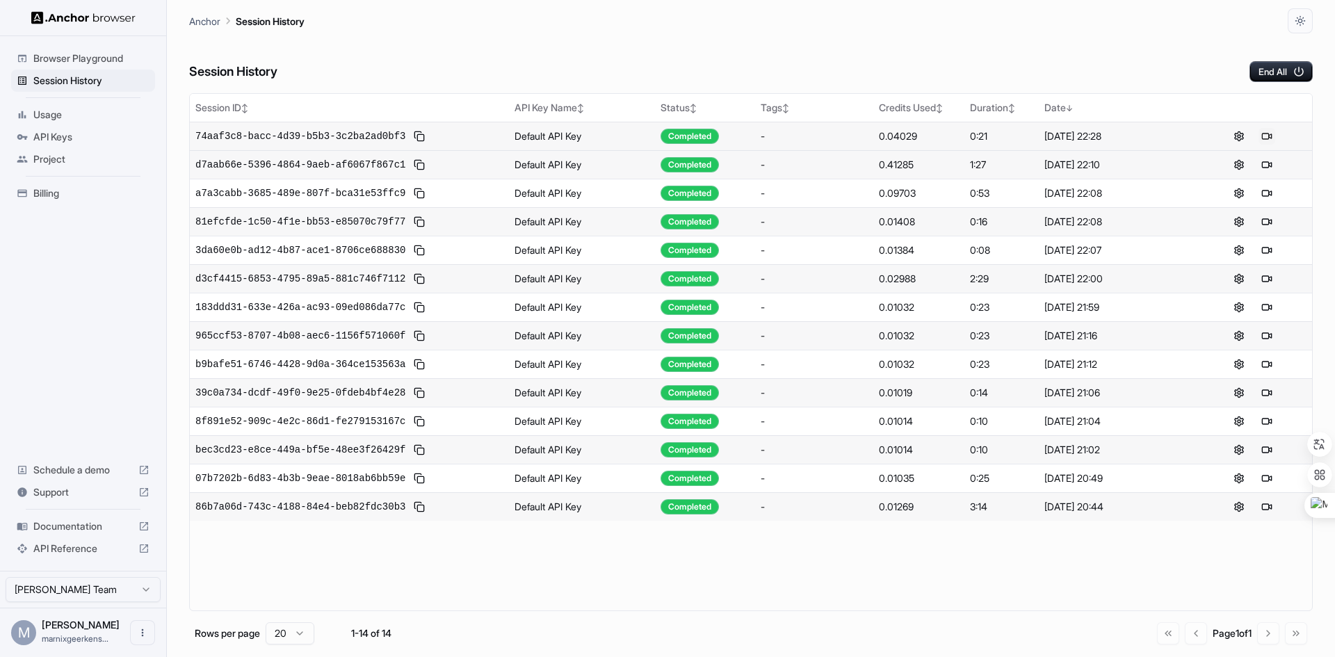
click at [1268, 134] on button at bounding box center [1267, 136] width 17 height 17
